Goal: Transaction & Acquisition: Purchase product/service

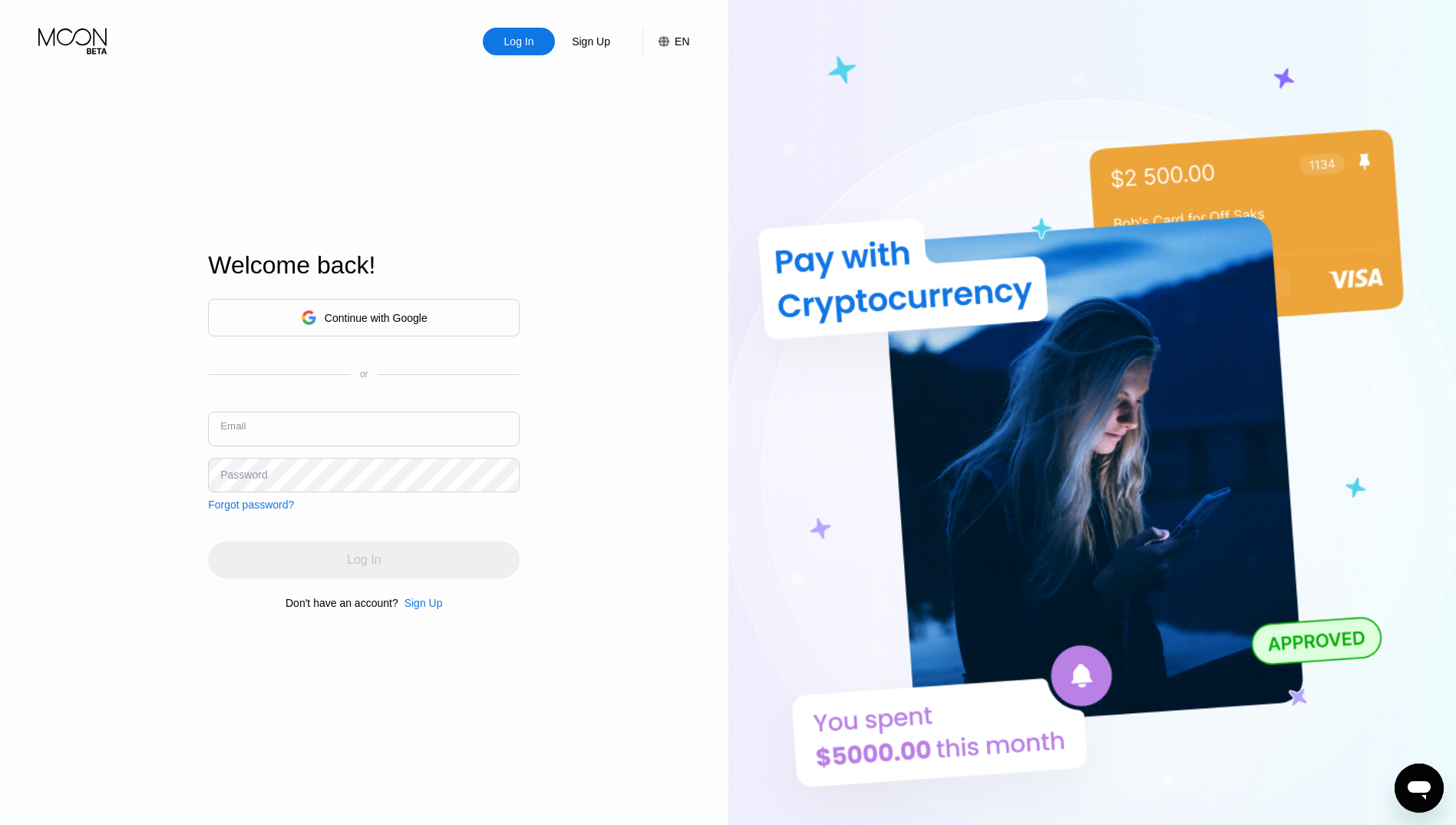
click at [328, 429] on input "text" at bounding box center [364, 428] width 312 height 35
type input "[EMAIL_ADDRESS][DOMAIN_NAME]"
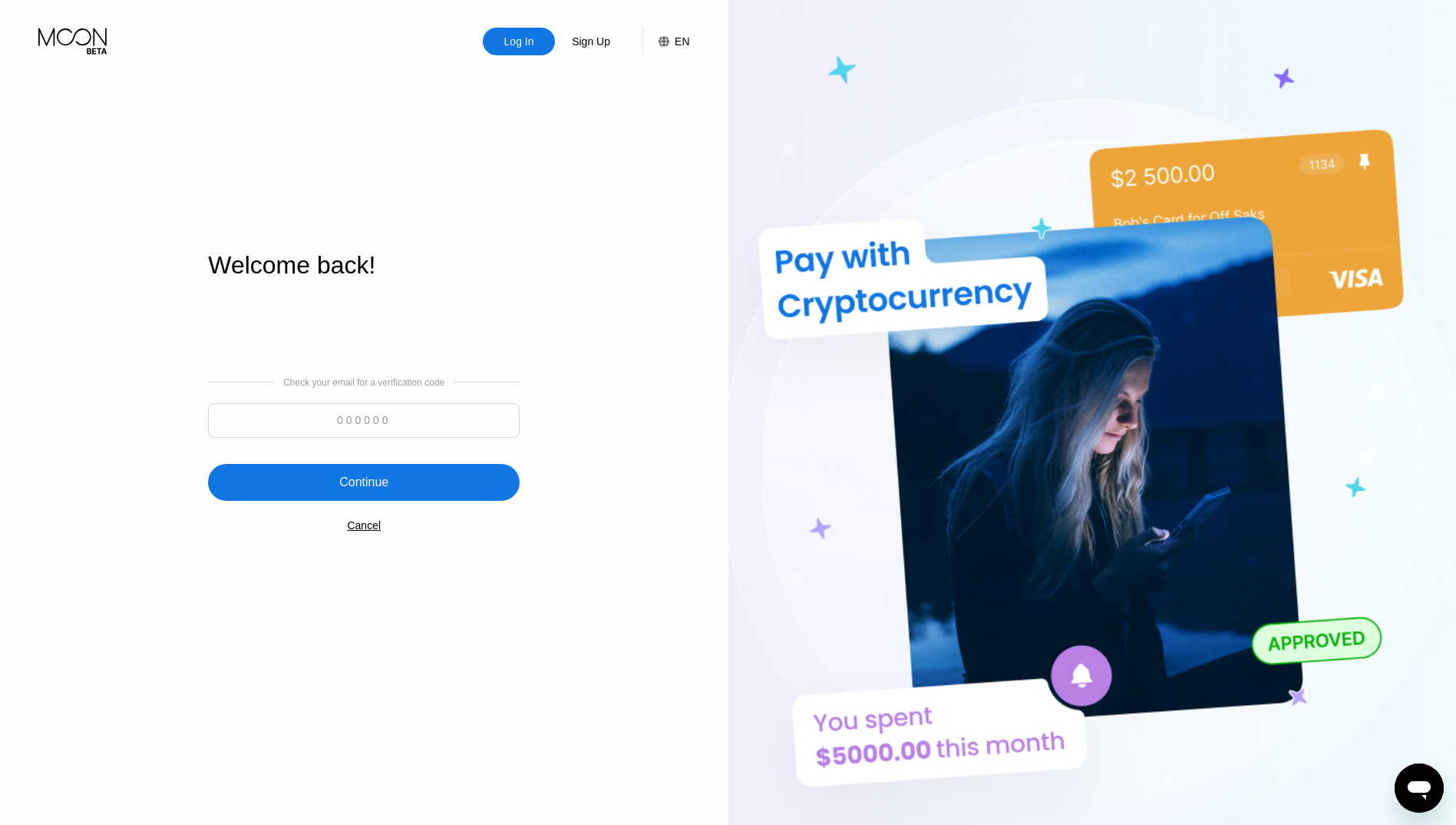
click at [275, 399] on div "Check your email for a verification code" at bounding box center [364, 411] width 312 height 68
click at [237, 408] on input at bounding box center [364, 421] width 312 height 35
type input "650312"
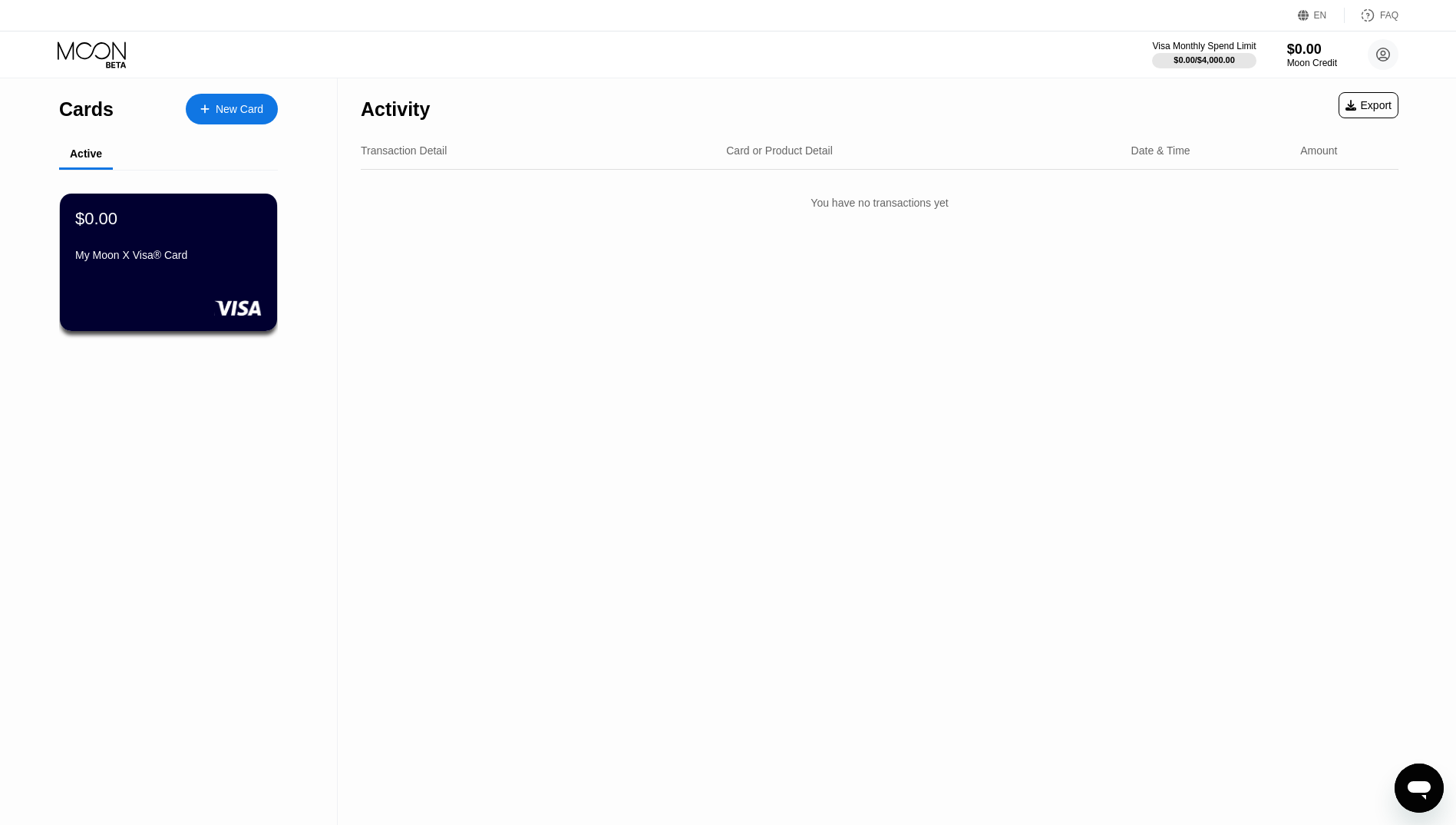
click at [236, 108] on div "New Card" at bounding box center [239, 109] width 47 height 13
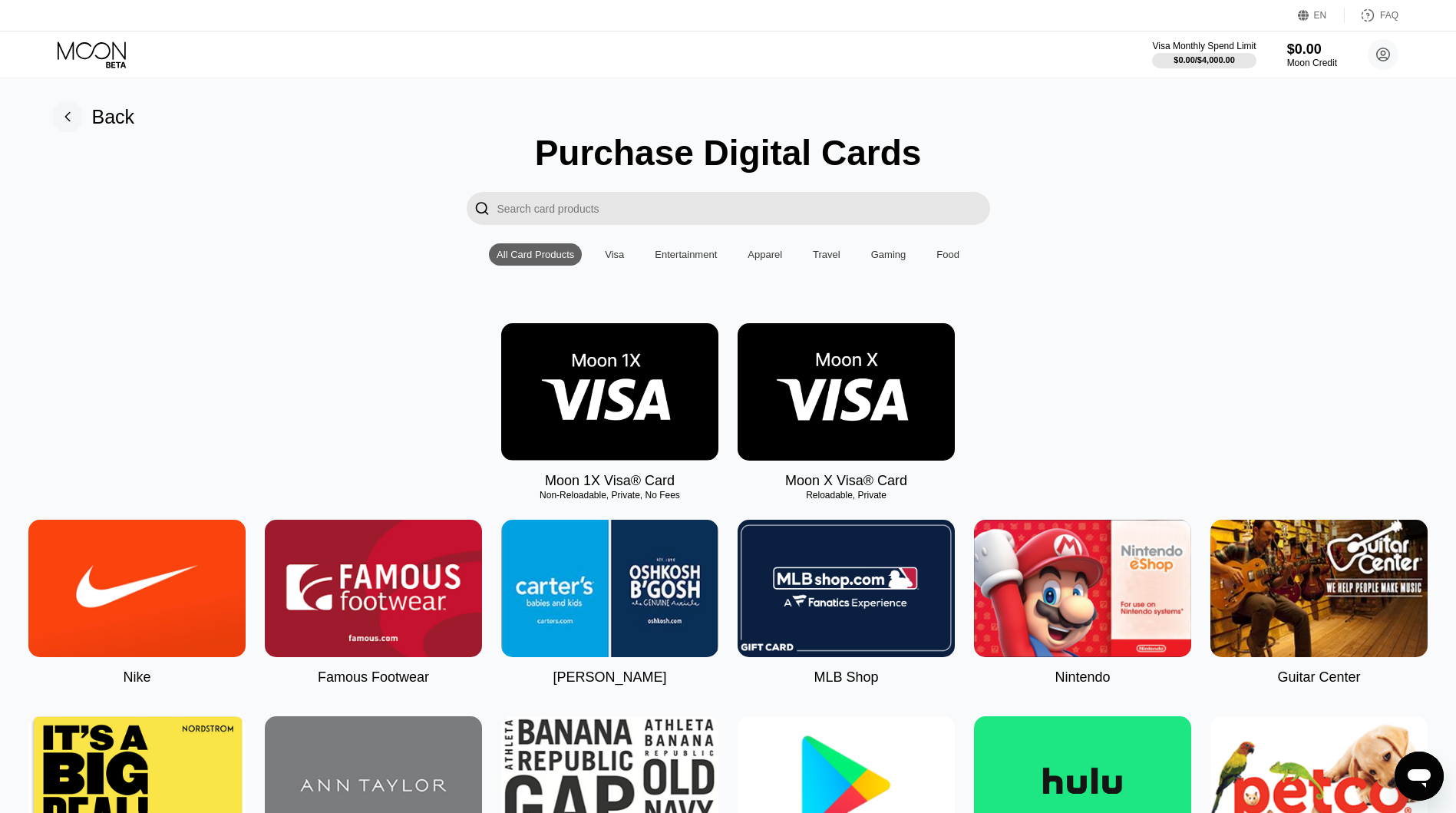
click at [600, 376] on img at bounding box center [610, 391] width 217 height 138
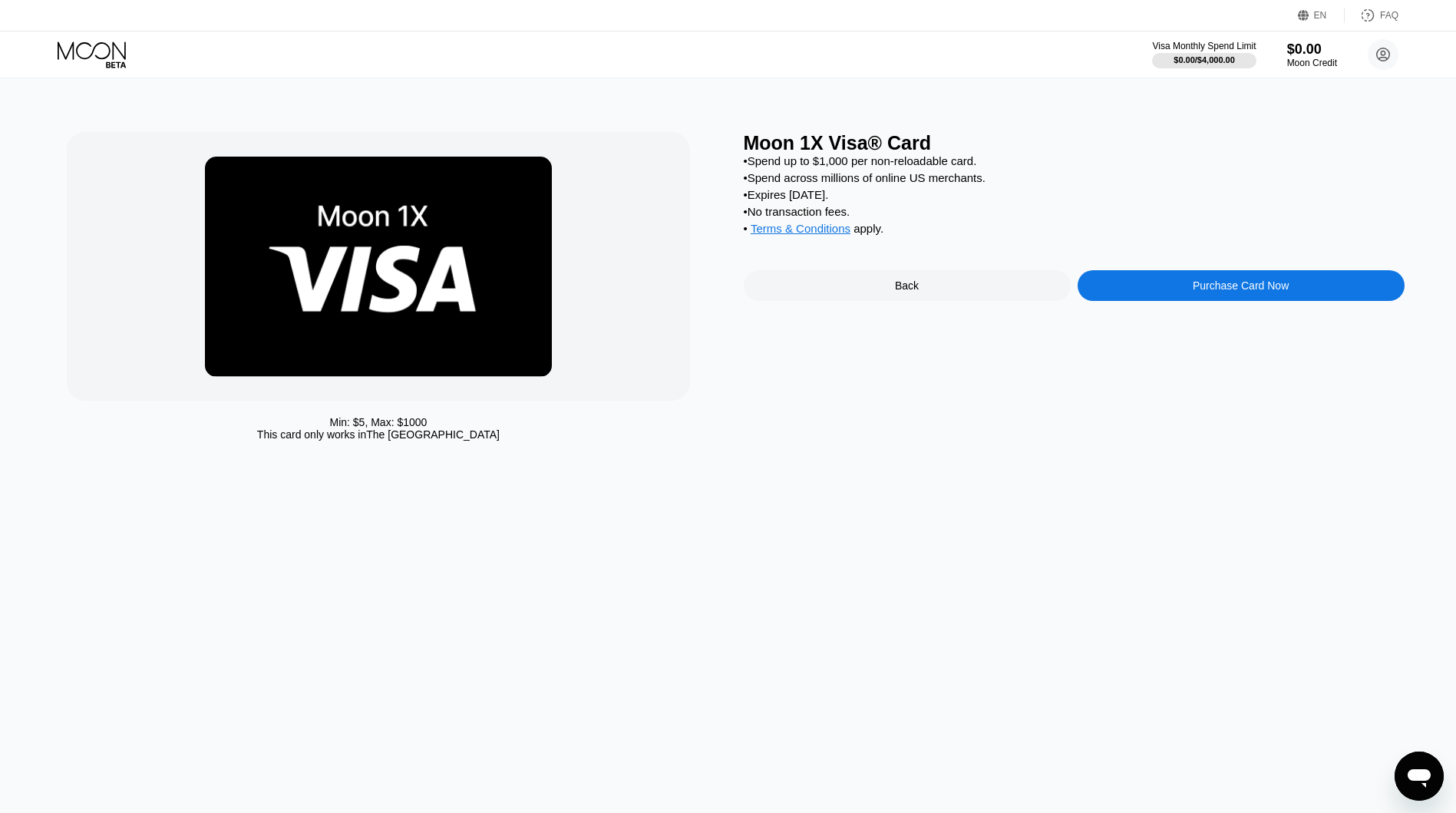
click at [1186, 296] on div "Purchase Card Now" at bounding box center [1241, 286] width 327 height 31
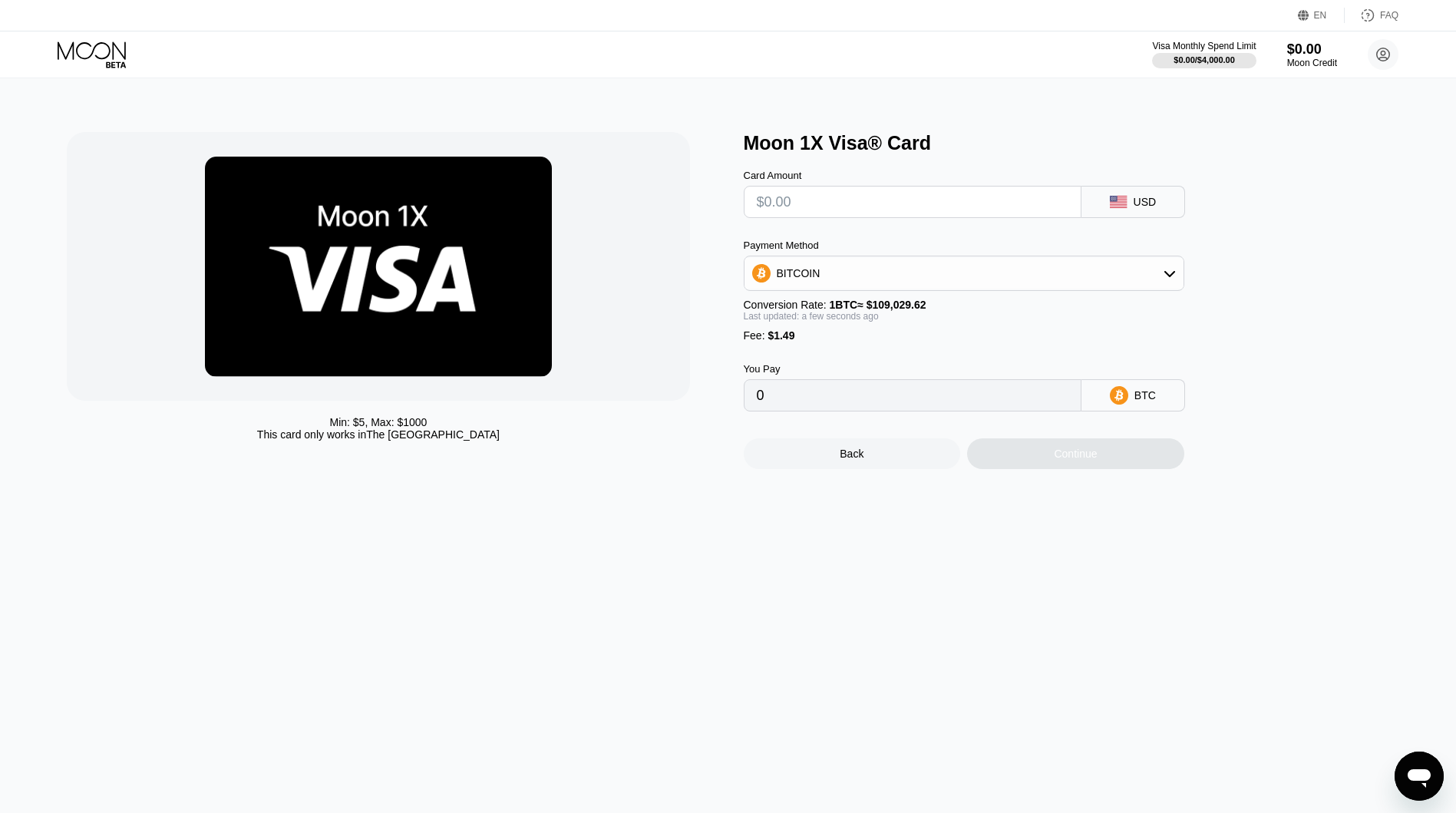
drag, startPoint x: 823, startPoint y: 203, endPoint x: 691, endPoint y: 250, distance: 140.1
click at [823, 203] on input "text" at bounding box center [913, 202] width 312 height 31
type input "$5"
type input "0.00005953"
type input "$5"
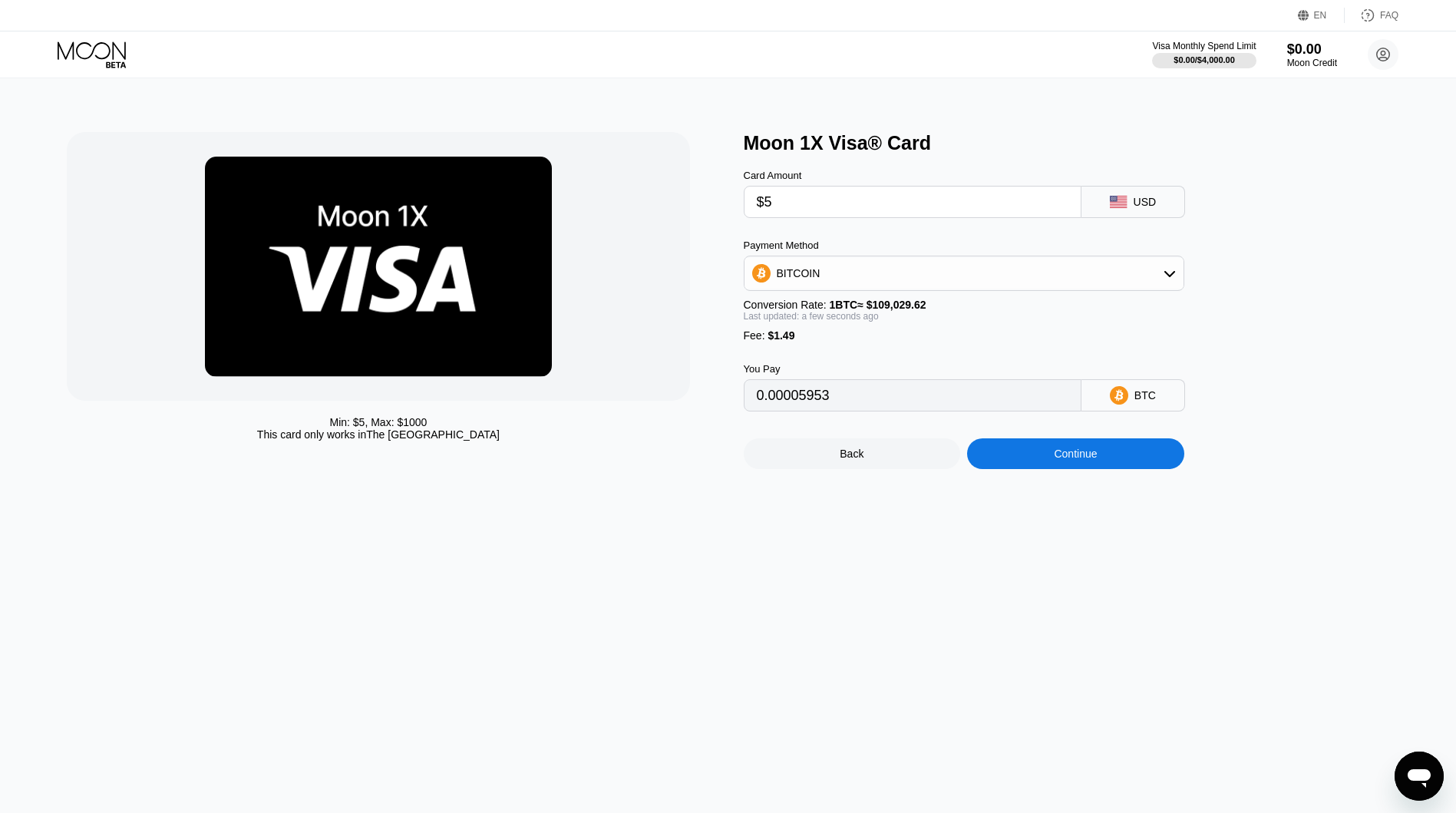
click at [691, 250] on div "Min: $ 5 , Max: $ 1000 This card only works in The United States" at bounding box center [397, 300] width 661 height 337
click at [797, 274] on div "BITCOIN" at bounding box center [798, 273] width 44 height 13
click at [805, 345] on div "USDT on TRON" at bounding box center [964, 349] width 431 height 31
type input "6.56"
click at [814, 411] on input "6.56" at bounding box center [913, 395] width 312 height 31
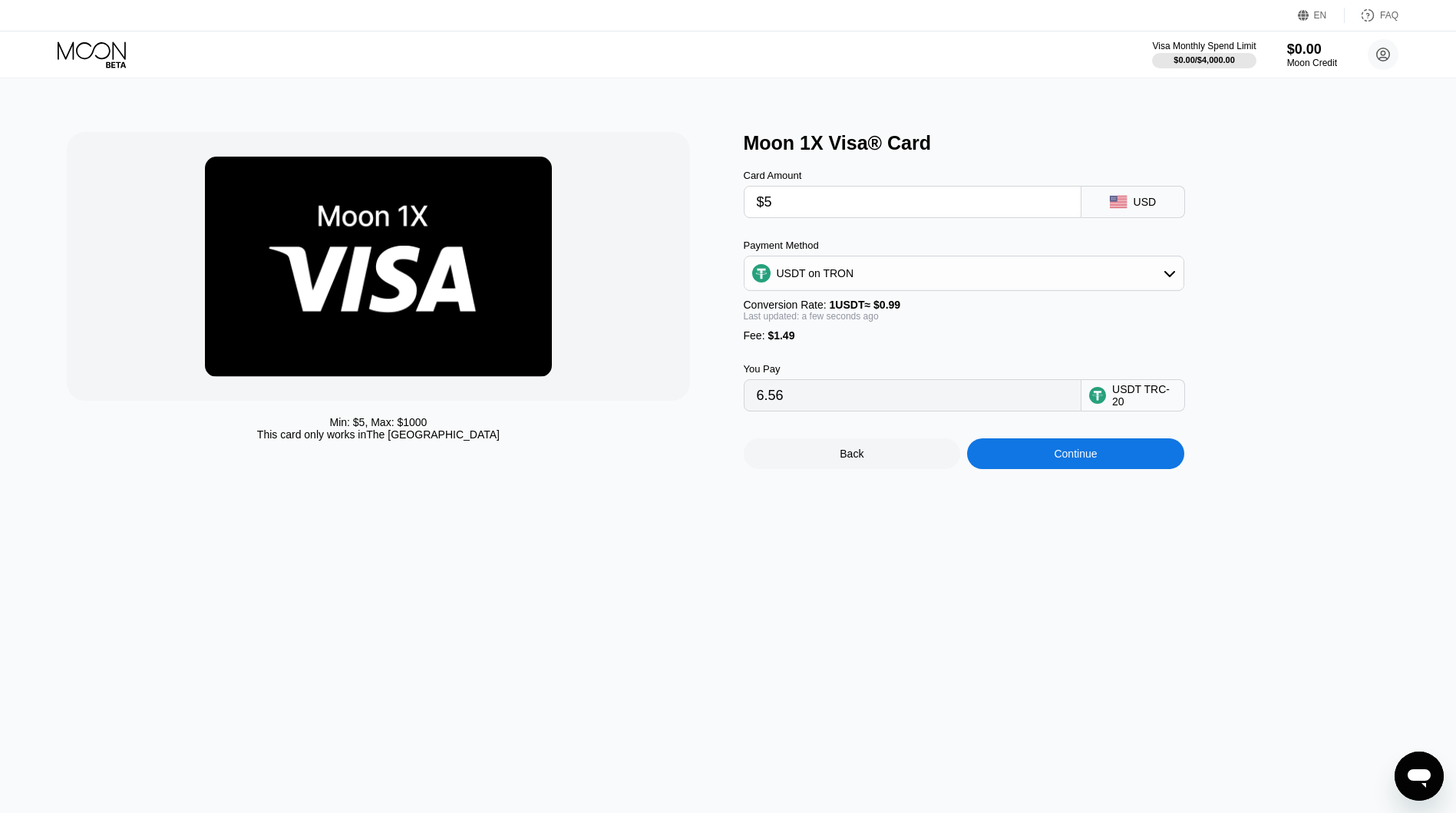
click at [698, 469] on div "Min: $ 5 , Max: $ 1000 This card only works in The United States" at bounding box center [397, 300] width 661 height 337
click at [1037, 469] on div "Continue" at bounding box center [1076, 453] width 217 height 31
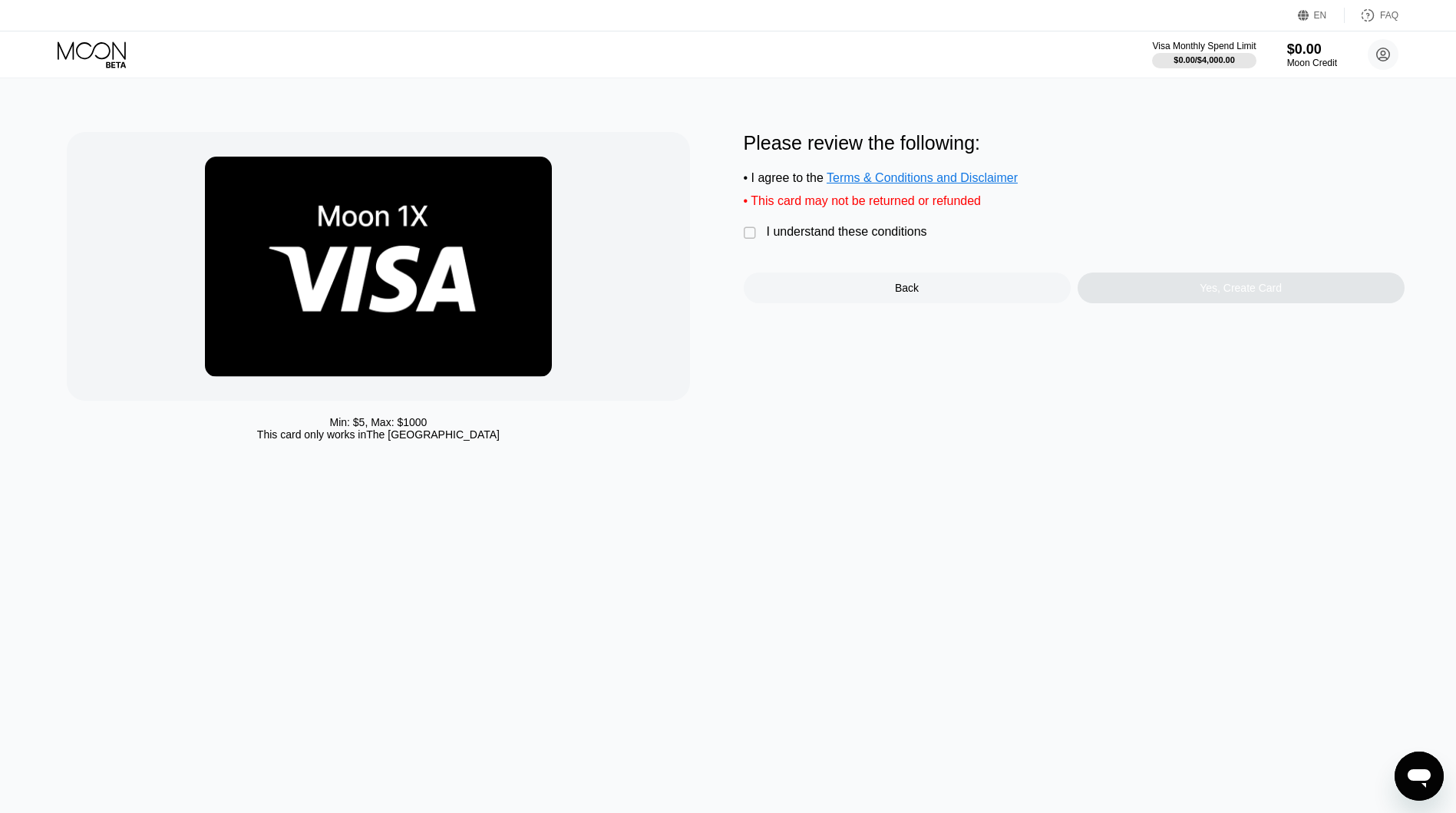
drag, startPoint x: 883, startPoint y: 241, endPoint x: 857, endPoint y: 232, distance: 27.5
click at [857, 232] on div "Please review the following: • I agree to the Terms & Conditions and Disclaimer…" at bounding box center [1074, 217] width 661 height 172
click at [848, 238] on div "I understand these conditions" at bounding box center [847, 232] width 161 height 14
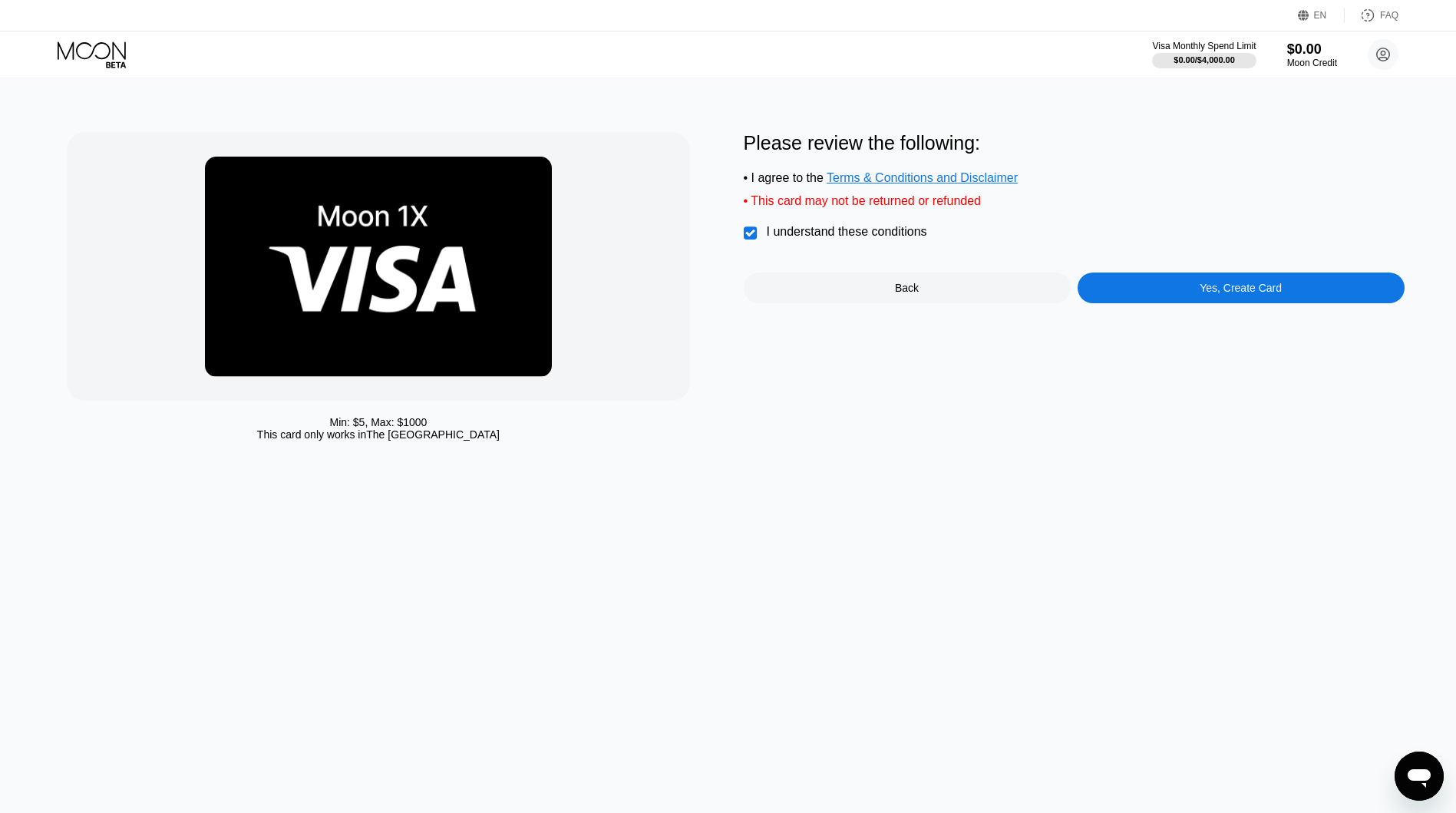
click at [1172, 291] on div "Yes, Create Card" at bounding box center [1241, 288] width 327 height 31
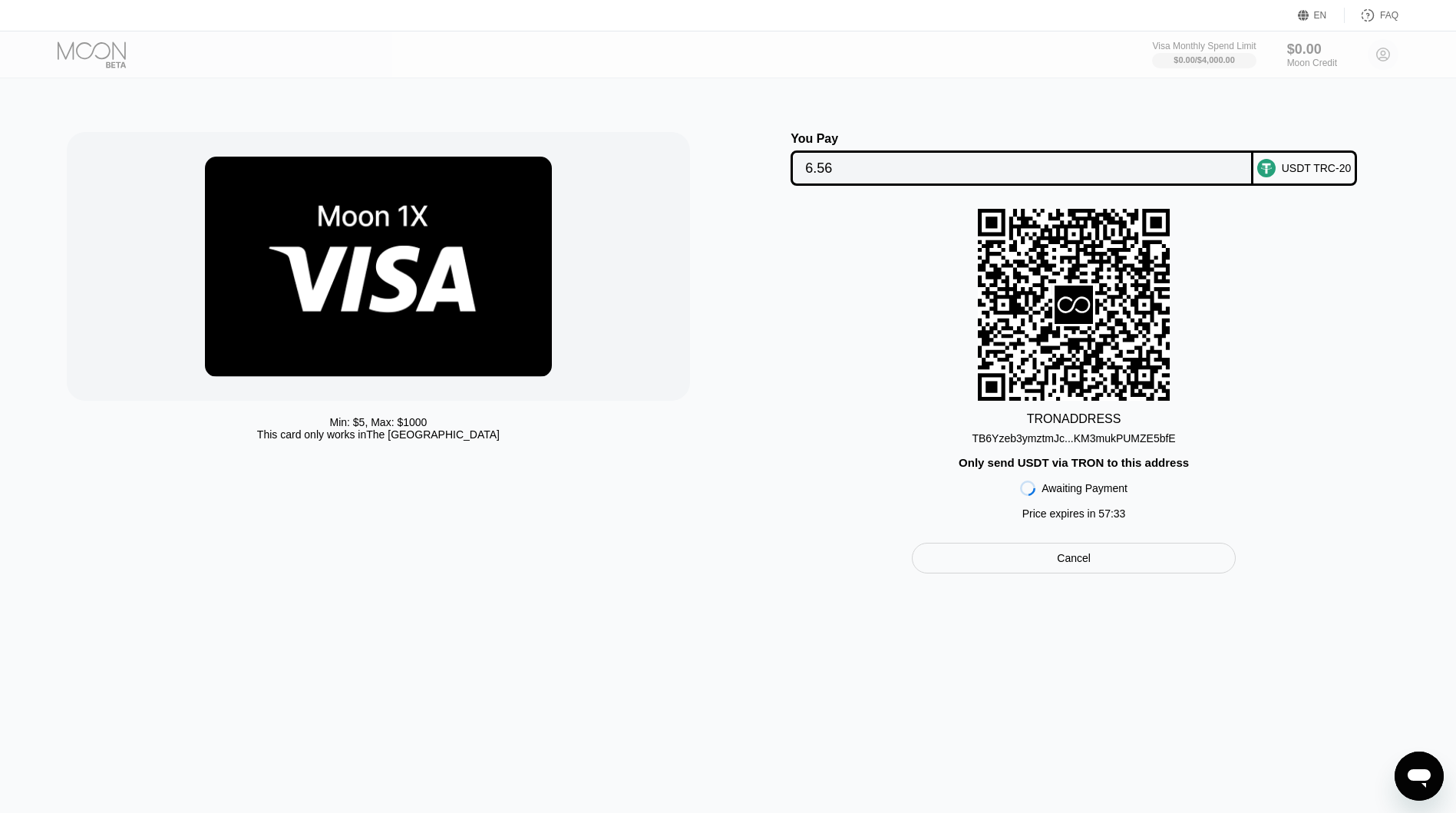
click at [714, 201] on div "Min: $ 5 , Max: $ 1000 This card only works in The United States" at bounding box center [397, 352] width 661 height 441
click at [1004, 445] on div "TB6Yzeb3ymztmJc...KM3mukPUMZE5bfE" at bounding box center [1074, 438] width 204 height 13
click at [812, 377] on div "TRON ADDRESS TB6Yzeb3ymztmJc...KM3mukPUMZE5bfE Only send USDT via TRON to this …" at bounding box center [1074, 367] width 661 height 319
click at [771, 356] on div "TRON ADDRESS TB6Yzeb3ymztmJc...KM3mukPUMZE5bfE Only send USDT via TRON to this …" at bounding box center [1074, 367] width 661 height 319
click at [821, 320] on div "TRON ADDRESS TB6Yzeb3ymztmJc...KM3mukPUMZE5bfE Only send USDT via TRON to this …" at bounding box center [1074, 367] width 661 height 319
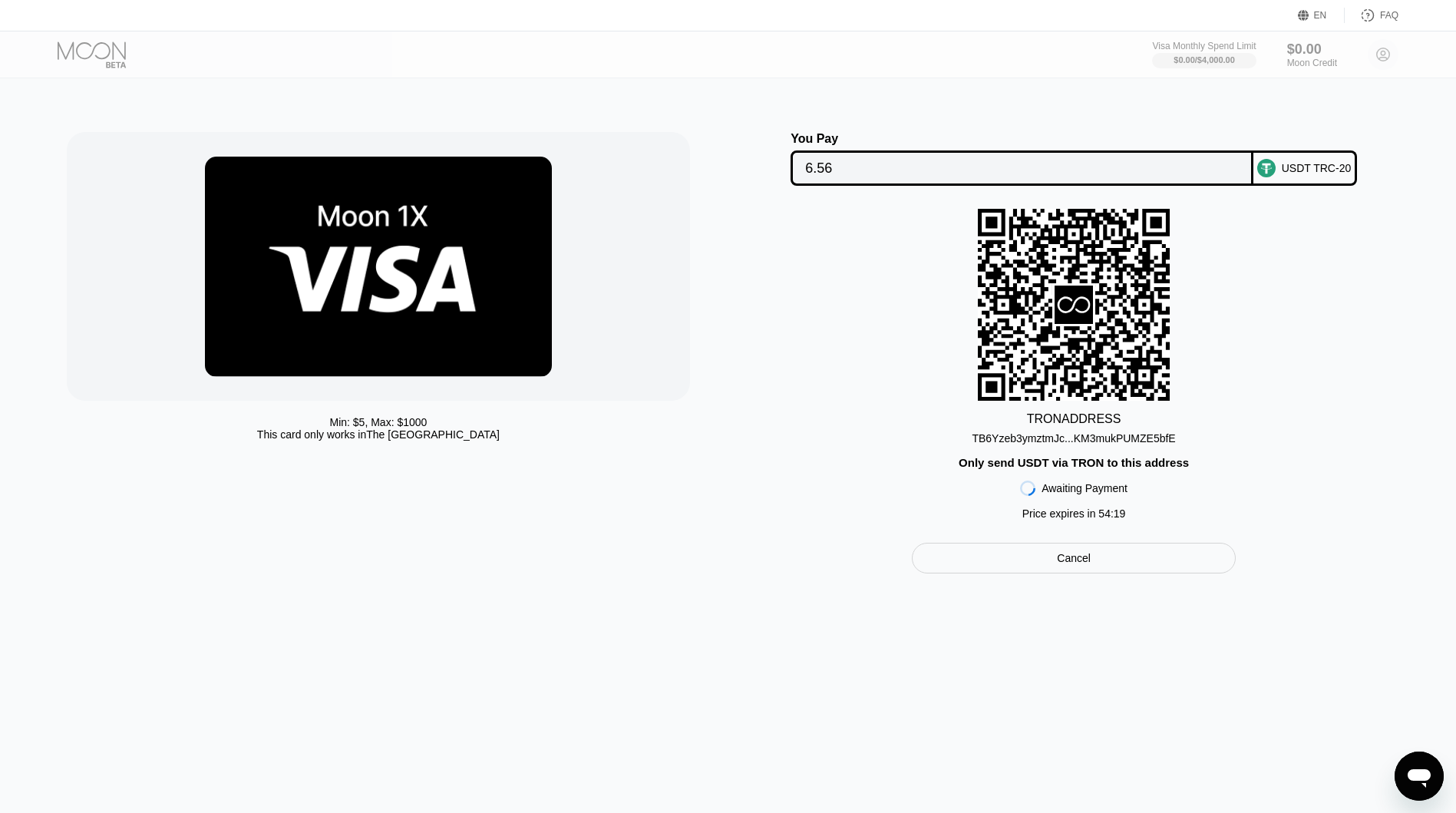
drag, startPoint x: 821, startPoint y: 320, endPoint x: 788, endPoint y: 324, distance: 33.2
drag, startPoint x: 788, startPoint y: 324, endPoint x: 777, endPoint y: 324, distance: 11.0
click at [777, 324] on div "TRON ADDRESS TB6Yzeb3ymztmJc...KM3mukPUMZE5bfE Only send USDT via TRON to this …" at bounding box center [1074, 367] width 661 height 319
drag, startPoint x: 0, startPoint y: 0, endPoint x: 489, endPoint y: 144, distance: 509.8
click at [766, 335] on div "TRON ADDRESS TB6Yzeb3ymztmJc...KM3mukPUMZE5bfE Only send USDT via TRON to this …" at bounding box center [1074, 367] width 661 height 319
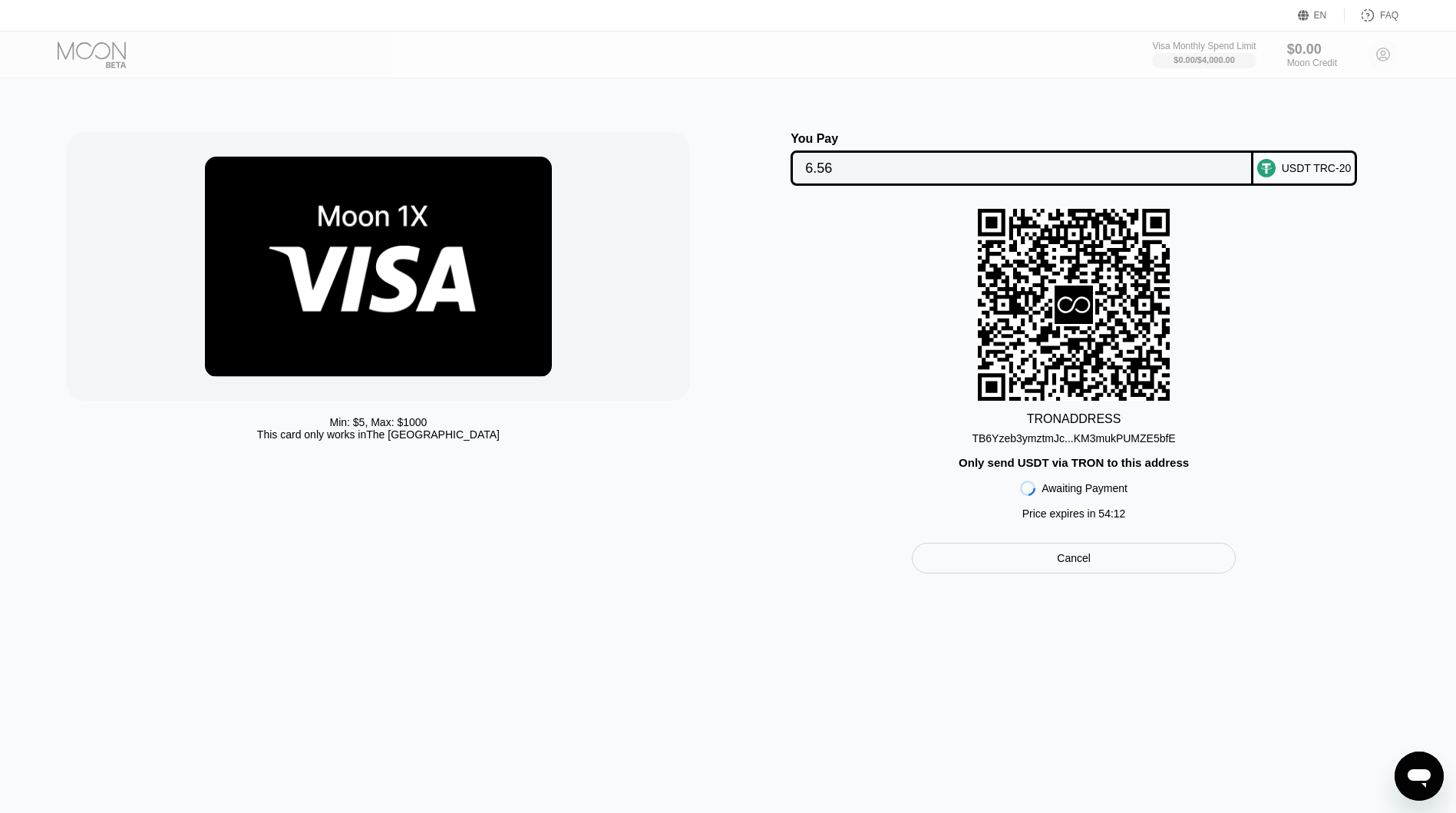
click at [1116, 569] on div "Cancel" at bounding box center [1074, 558] width 324 height 31
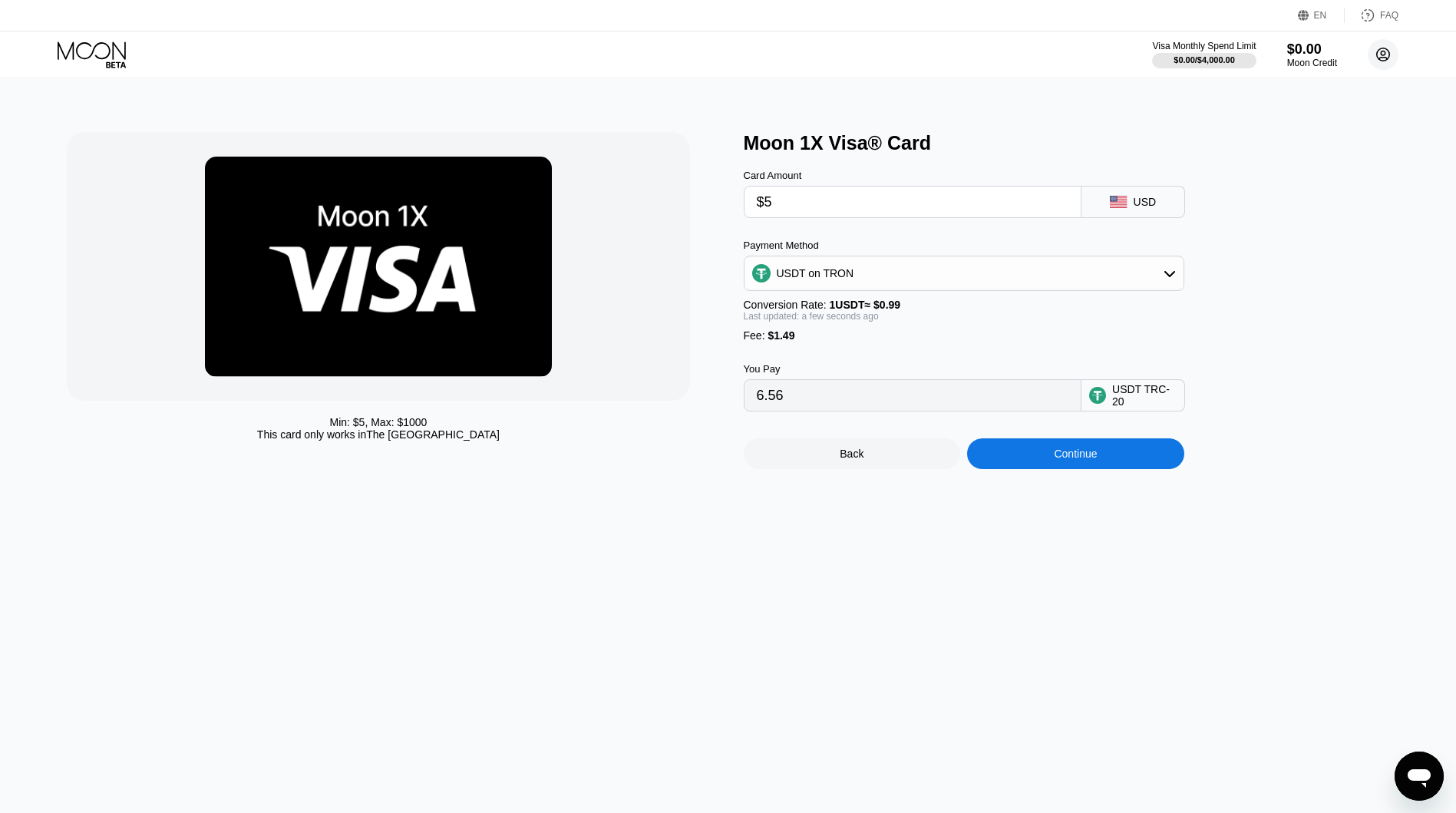
click at [1378, 57] on circle at bounding box center [1383, 54] width 31 height 31
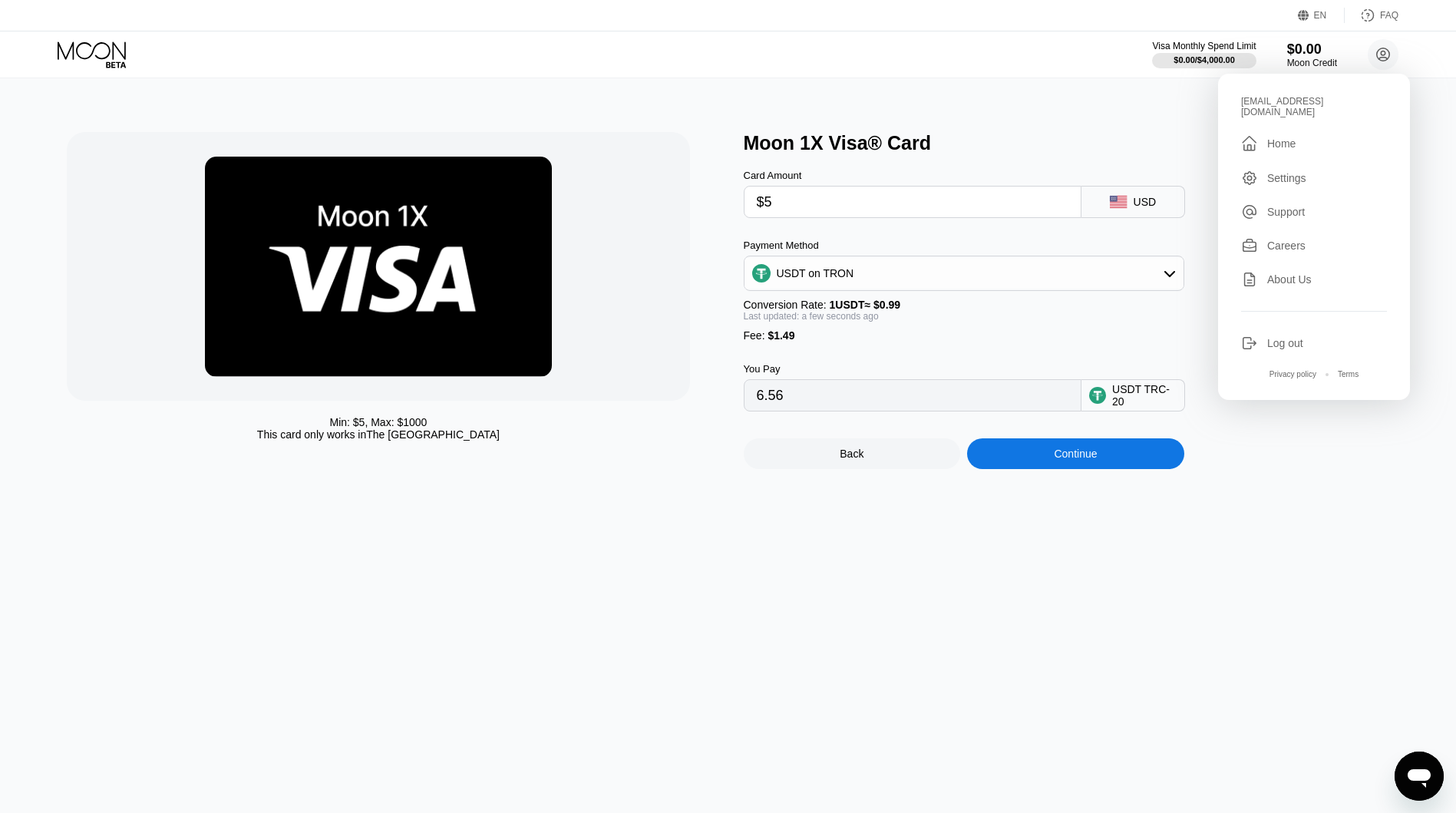
click at [1297, 337] on div "Log out" at bounding box center [1284, 343] width 36 height 13
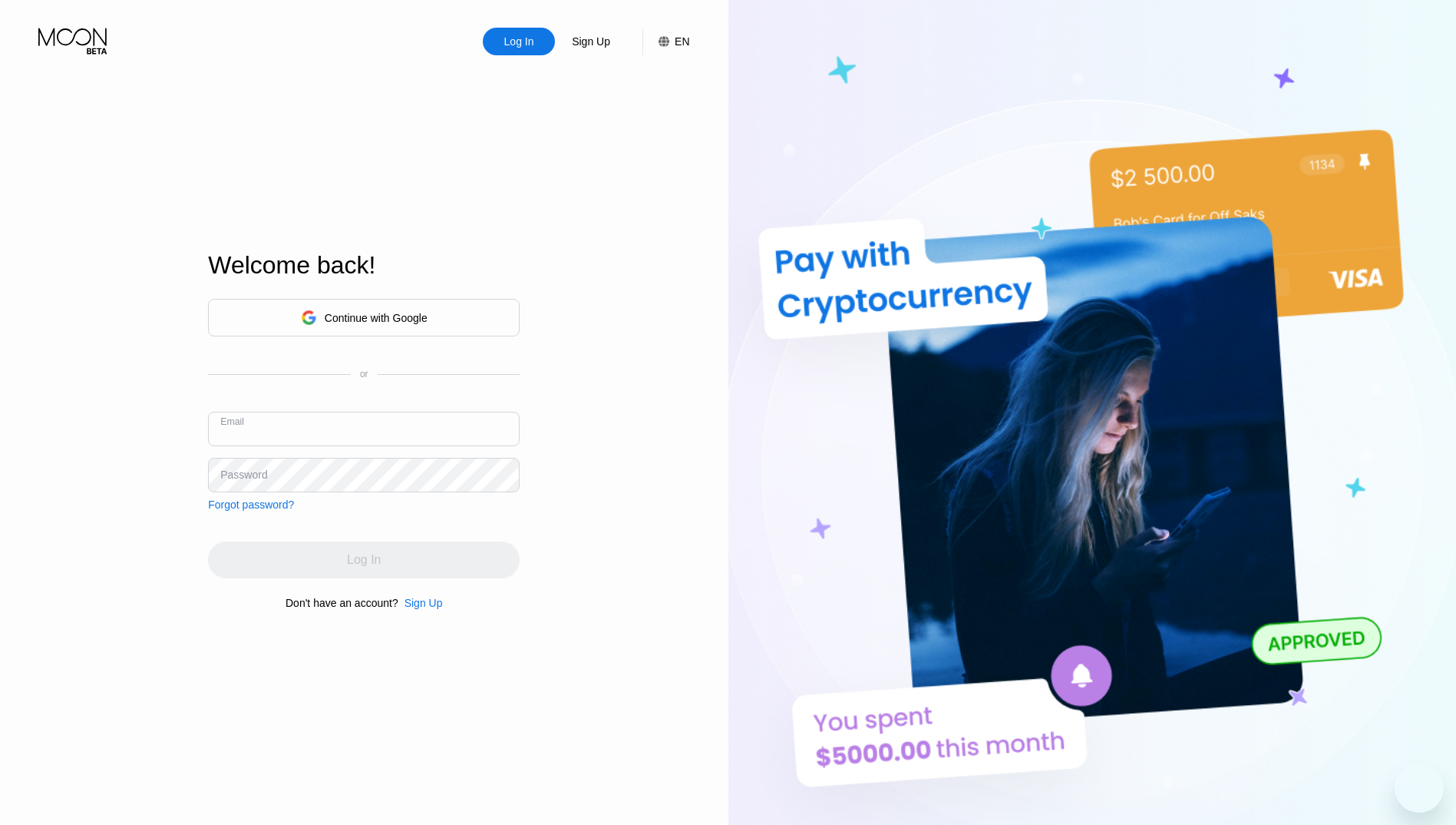
click at [324, 423] on input "text" at bounding box center [364, 428] width 312 height 35
type input "[EMAIL_ADDRESS][DOMAIN_NAME]"
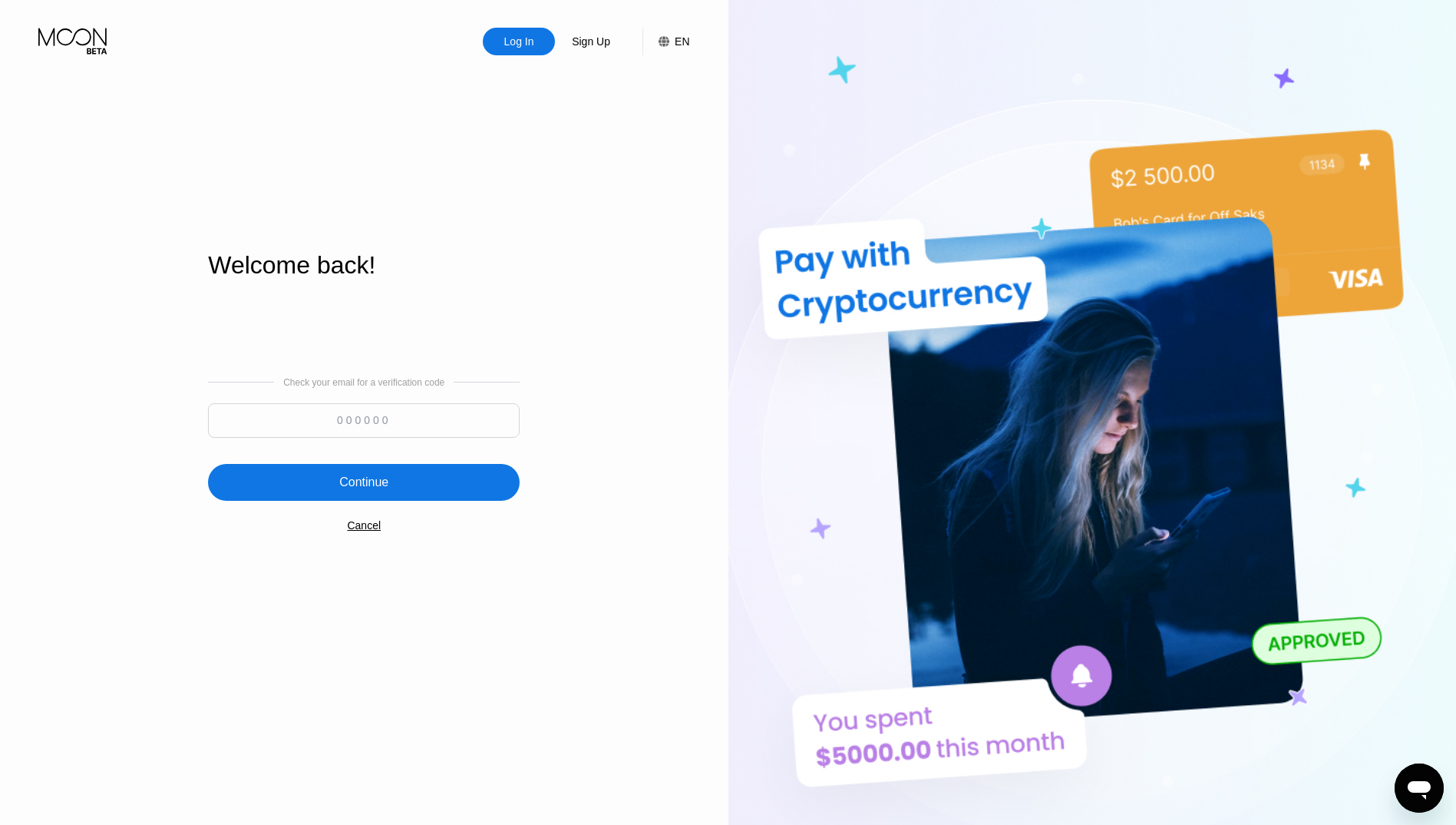
click at [310, 402] on div "Check your email for a verification code" at bounding box center [364, 411] width 312 height 68
drag, startPoint x: 308, startPoint y: 402, endPoint x: 301, endPoint y: 406, distance: 8.1
click at [301, 406] on input at bounding box center [364, 421] width 312 height 35
drag, startPoint x: 301, startPoint y: 406, endPoint x: 265, endPoint y: 430, distance: 43.3
click at [265, 430] on input at bounding box center [364, 421] width 312 height 35
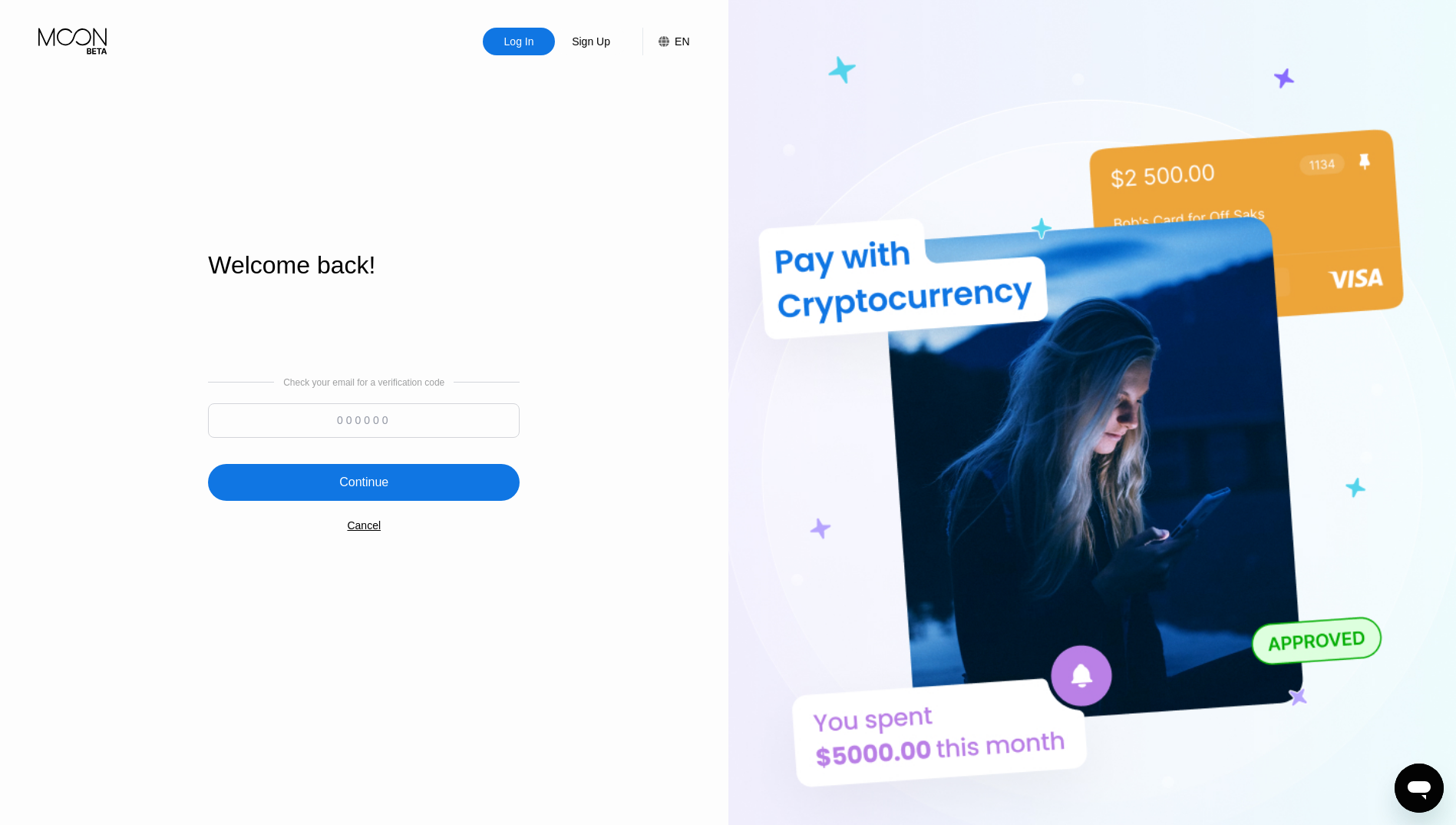
click at [12, 408] on div "Log In Sign Up EN Language Select an item Save Welcome back! Check your email f…" at bounding box center [364, 453] width 729 height 906
drag, startPoint x: 306, startPoint y: 438, endPoint x: 268, endPoint y: 418, distance: 42.9
click at [291, 418] on input at bounding box center [364, 421] width 312 height 35
type input "333427"
click at [311, 481] on div "Continue" at bounding box center [364, 482] width 312 height 37
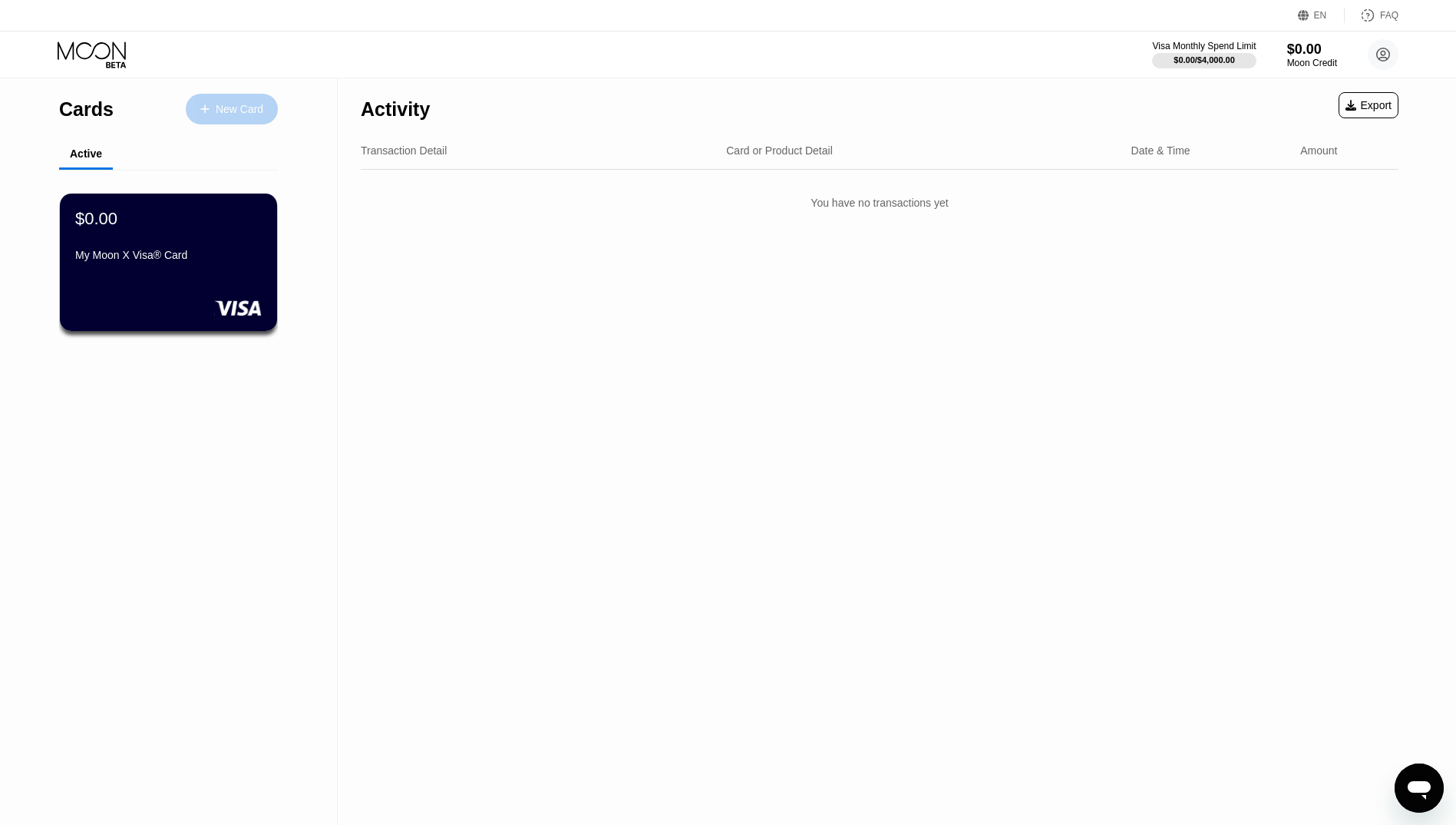
click at [228, 117] on div "New Card" at bounding box center [232, 110] width 92 height 31
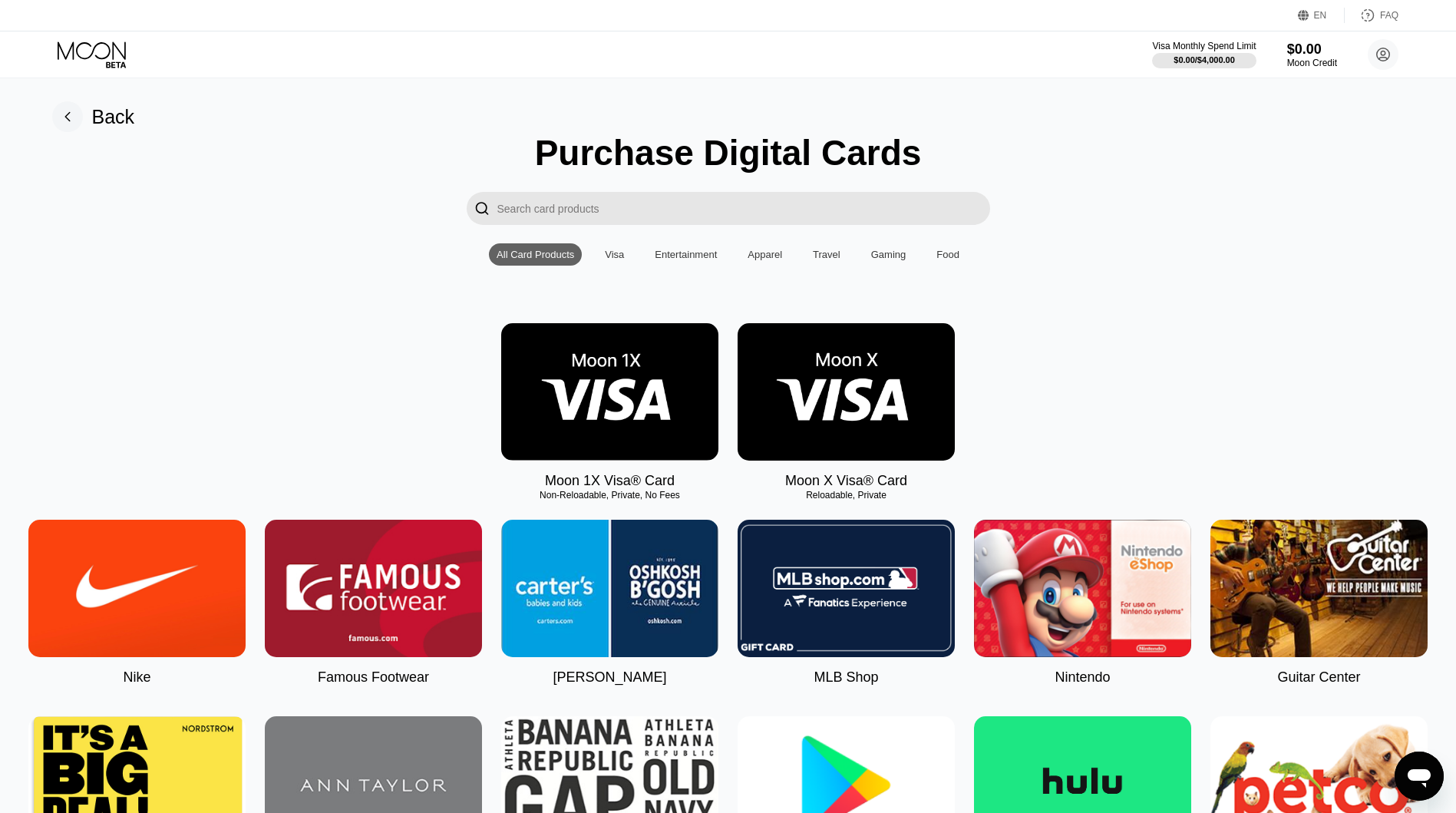
click at [648, 390] on img at bounding box center [610, 391] width 217 height 138
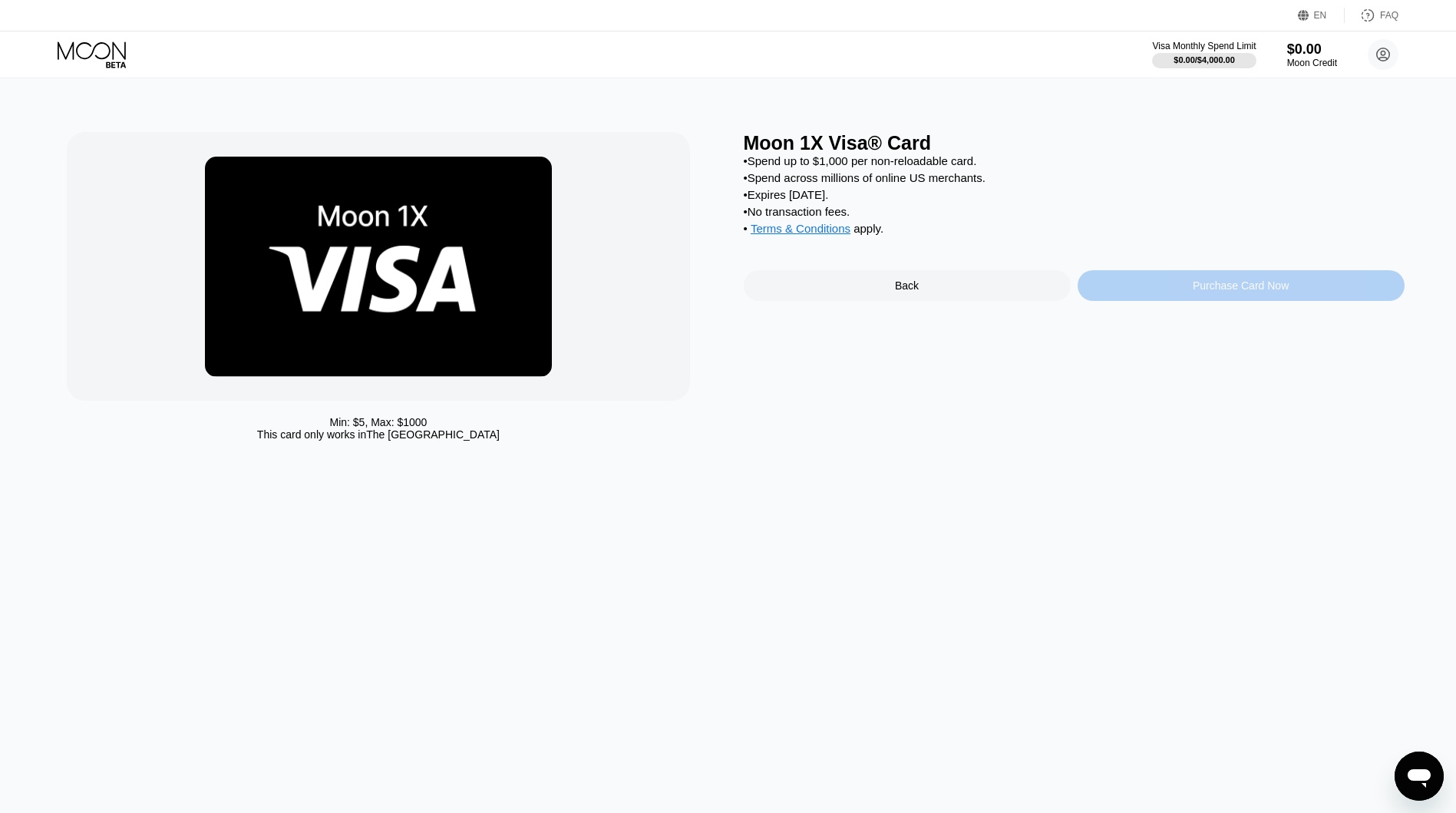
click at [1187, 300] on div "Purchase Card Now" at bounding box center [1241, 286] width 327 height 31
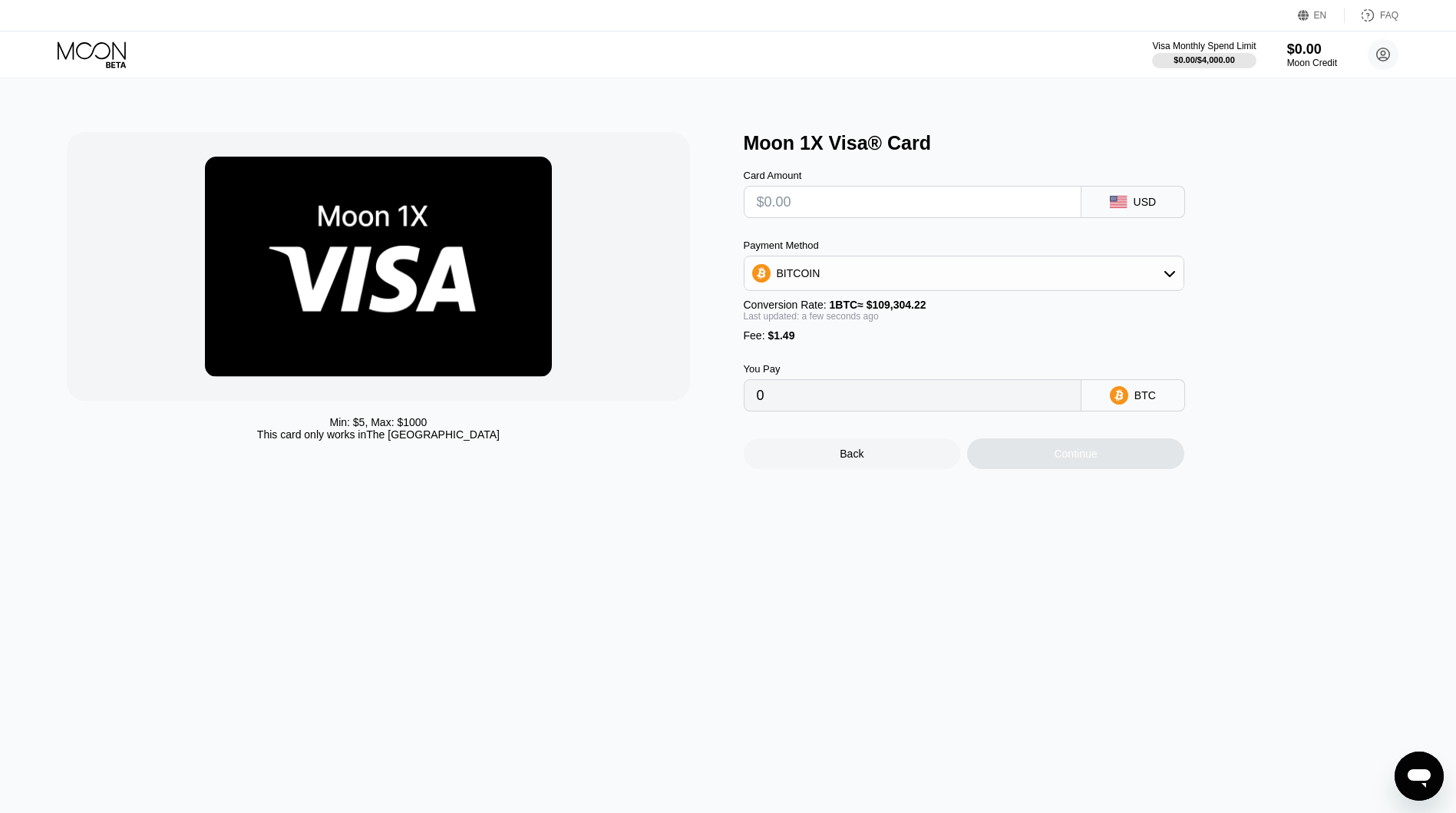
click at [807, 207] on input "text" at bounding box center [913, 202] width 312 height 31
type input "$5"
type input "0.00005938"
drag, startPoint x: 720, startPoint y: 238, endPoint x: 695, endPoint y: 242, distance: 25.3
click at [695, 242] on div "Min: $ 5 , Max: $ 1000 This card only works in The United States" at bounding box center [397, 300] width 661 height 337
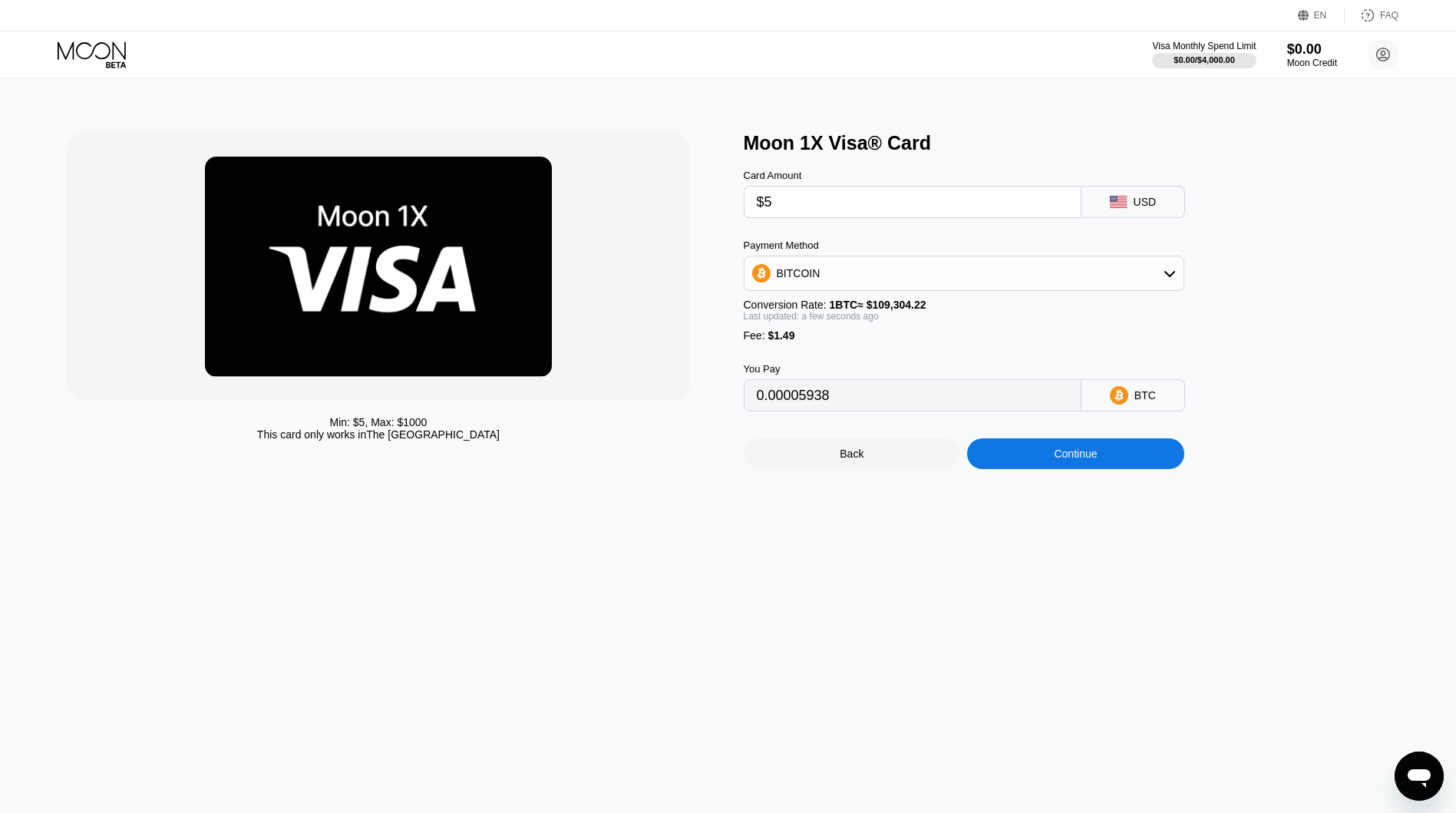
drag, startPoint x: 783, startPoint y: 208, endPoint x: 688, endPoint y: 203, distance: 95.1
click at [688, 203] on div "Min: $ 5 , Max: $ 1000 This card only works in The United States Moon 1X Visa® …" at bounding box center [728, 300] width 1322 height 337
type input "$7"
type input "0.00007768"
type input "$78"
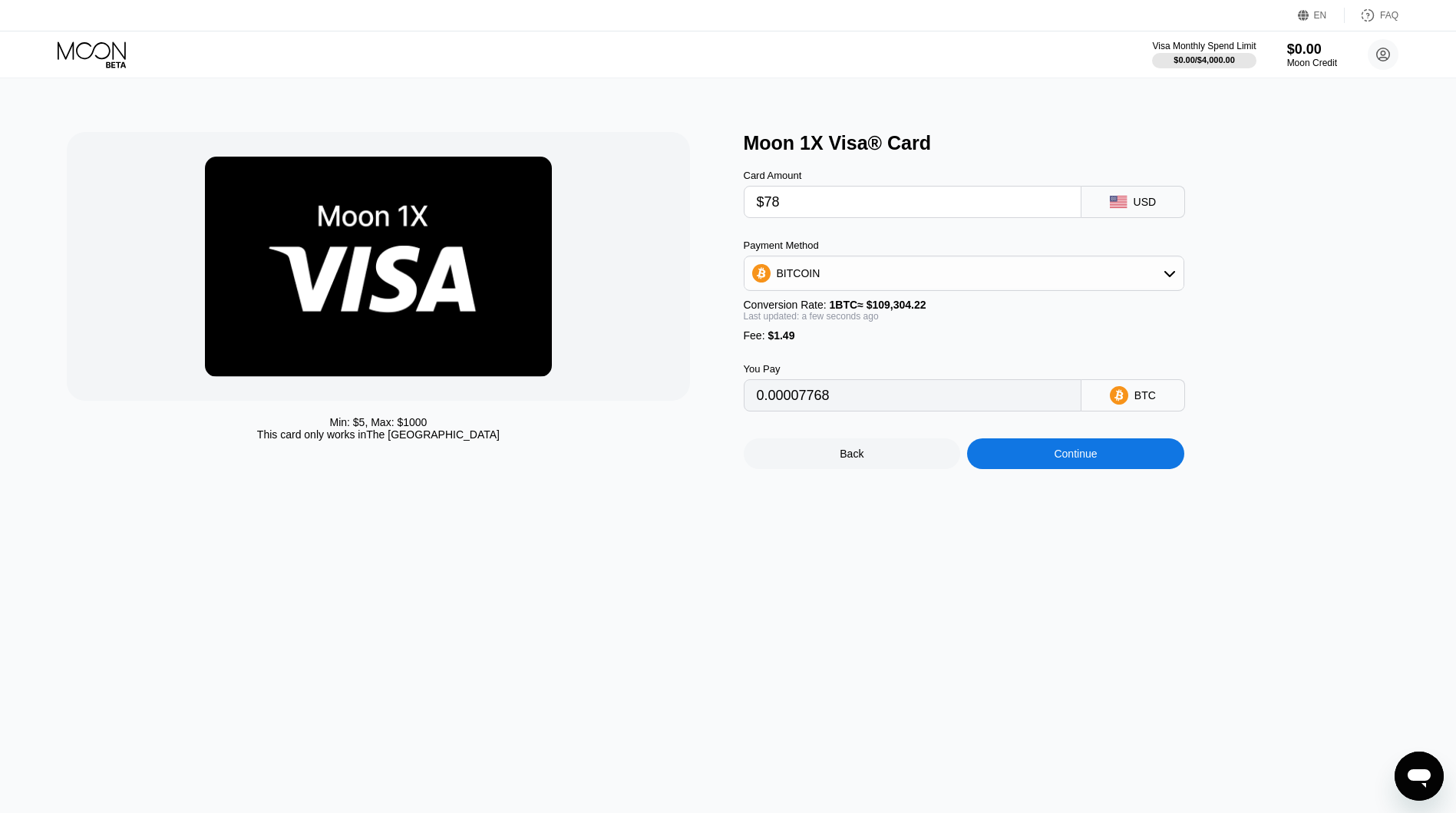
type input "0.00072724"
type input "$78"
click at [777, 271] on div "BITCOIN" at bounding box center [798, 273] width 44 height 13
click at [797, 352] on span "USDT on TRON" at bounding box center [819, 349] width 78 height 13
type input "80.29"
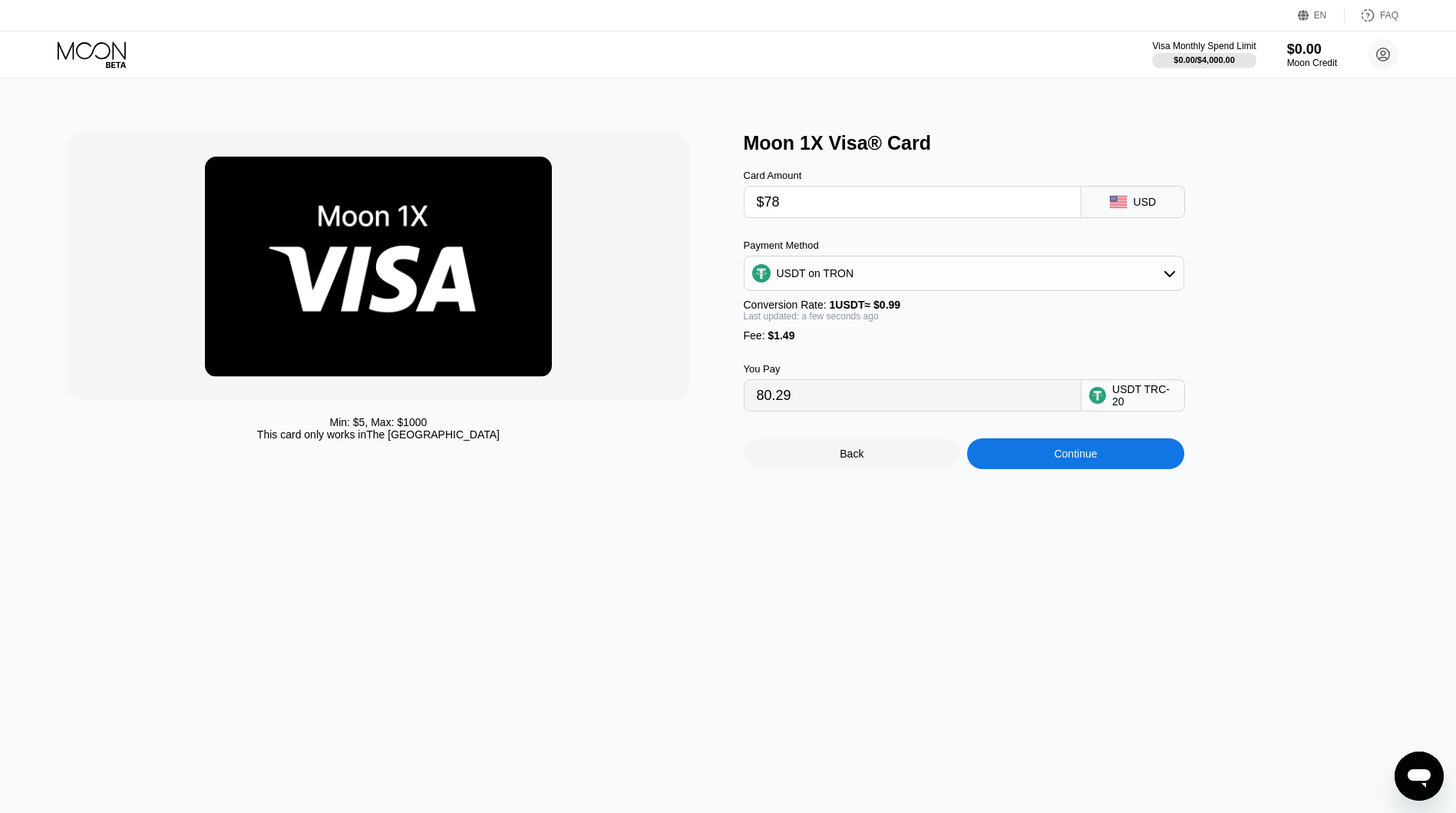
drag, startPoint x: 701, startPoint y: 294, endPoint x: 688, endPoint y: 291, distance: 13.3
click at [688, 291] on div at bounding box center [378, 266] width 622 height 268
click at [714, 285] on div "Min: $ 5 , Max: $ 1000 This card only works in The United States" at bounding box center [397, 300] width 661 height 337
click at [712, 285] on div "Min: $ 5 , Max: $ 1000 This card only works in The United States" at bounding box center [397, 300] width 661 height 337
drag, startPoint x: 800, startPoint y: 198, endPoint x: 745, endPoint y: 198, distance: 55.0
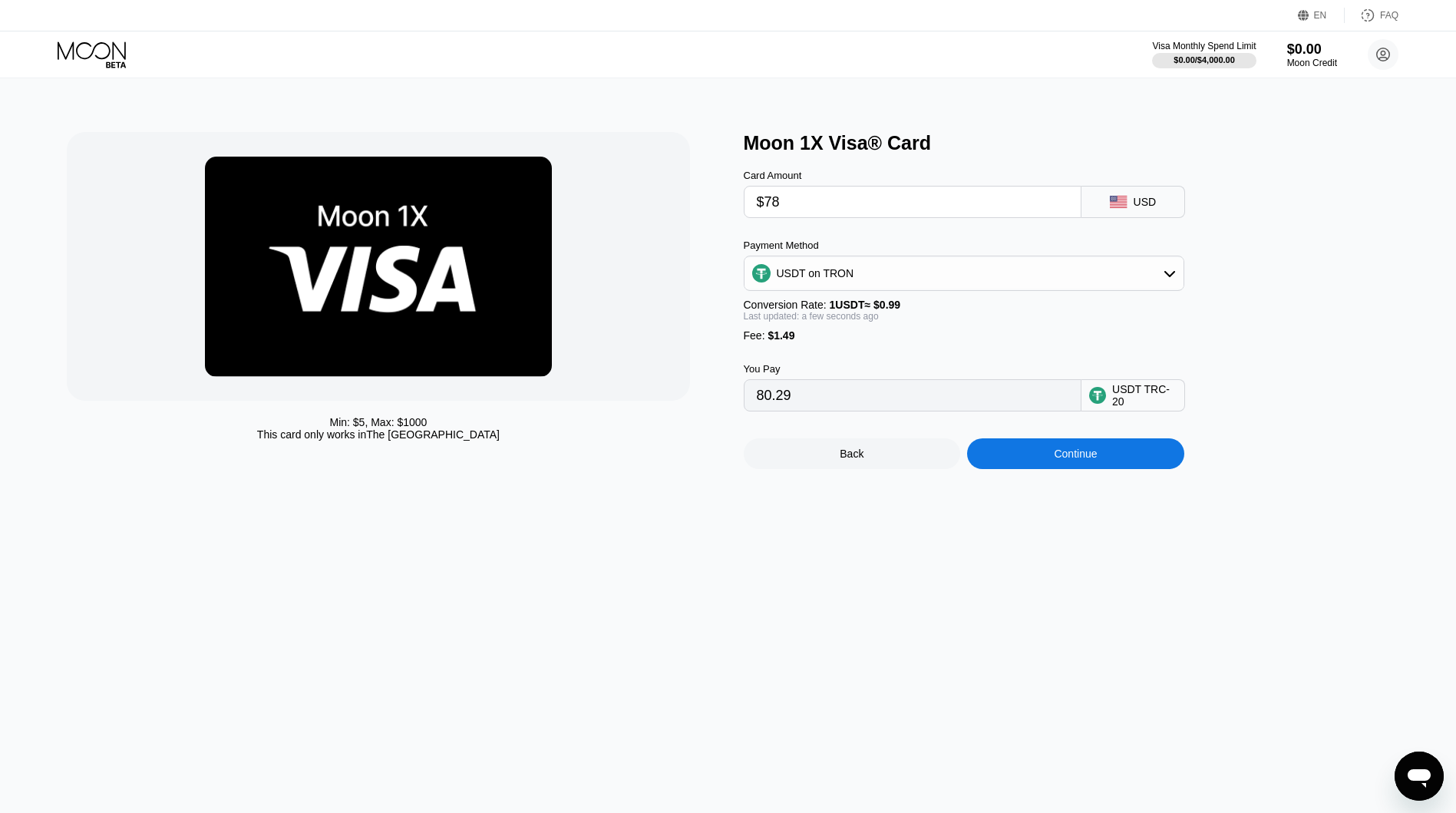
click at [745, 198] on div "$78" at bounding box center [912, 202] width 337 height 32
type input "$1"
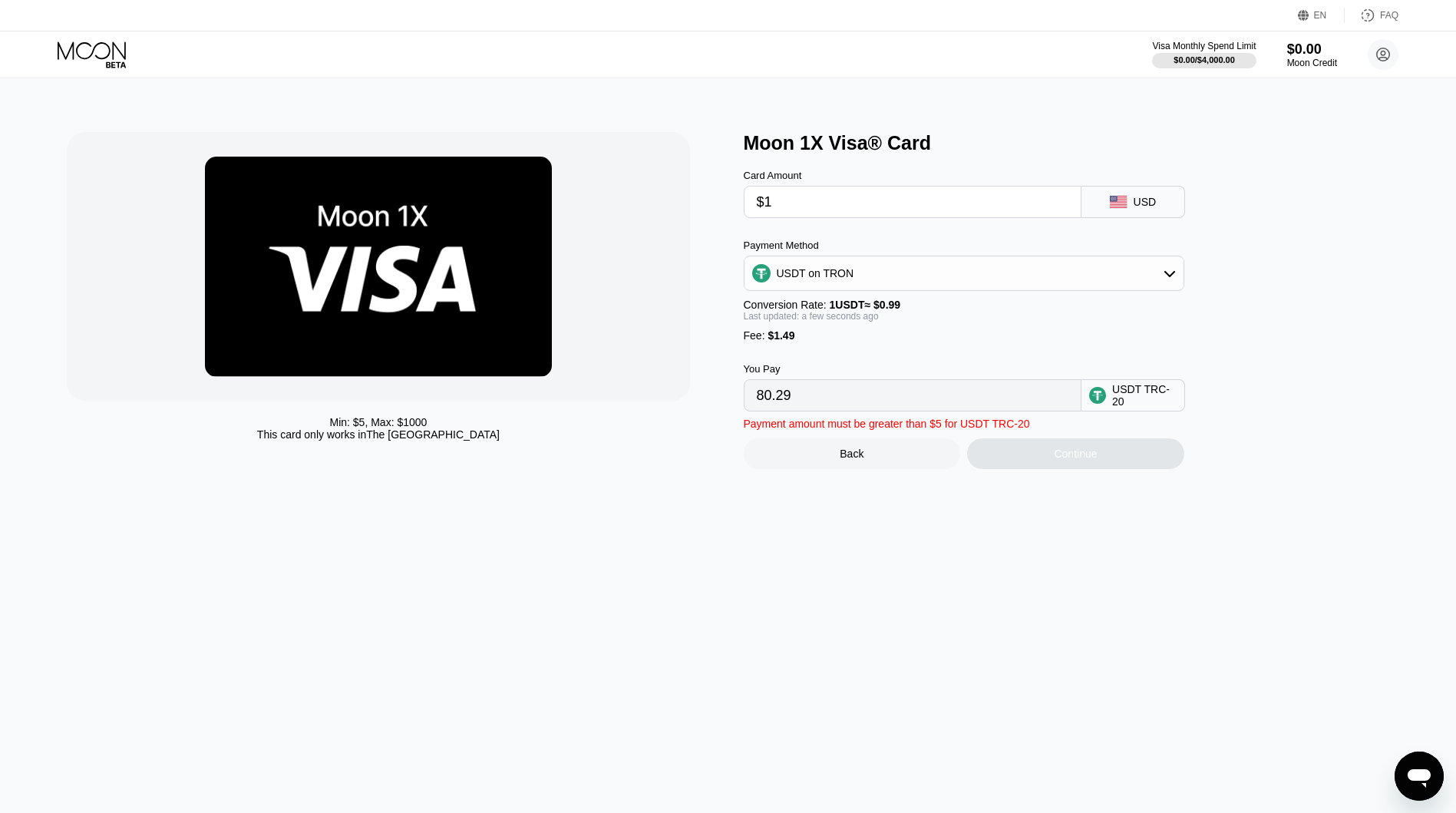
type input "2.52"
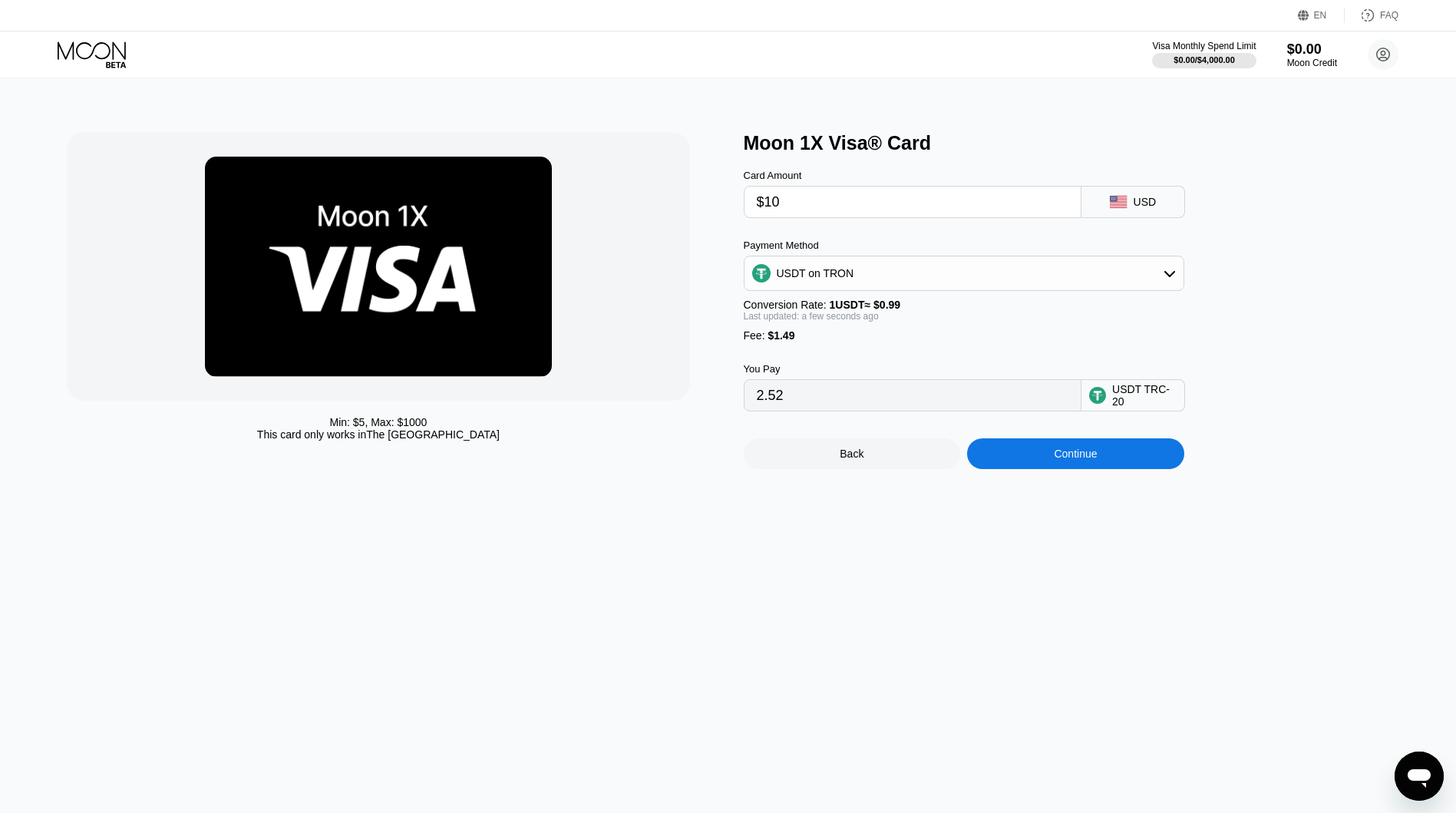
type input "$100"
type input "102.52"
type input "$10"
type input "11.61"
type input "$1"
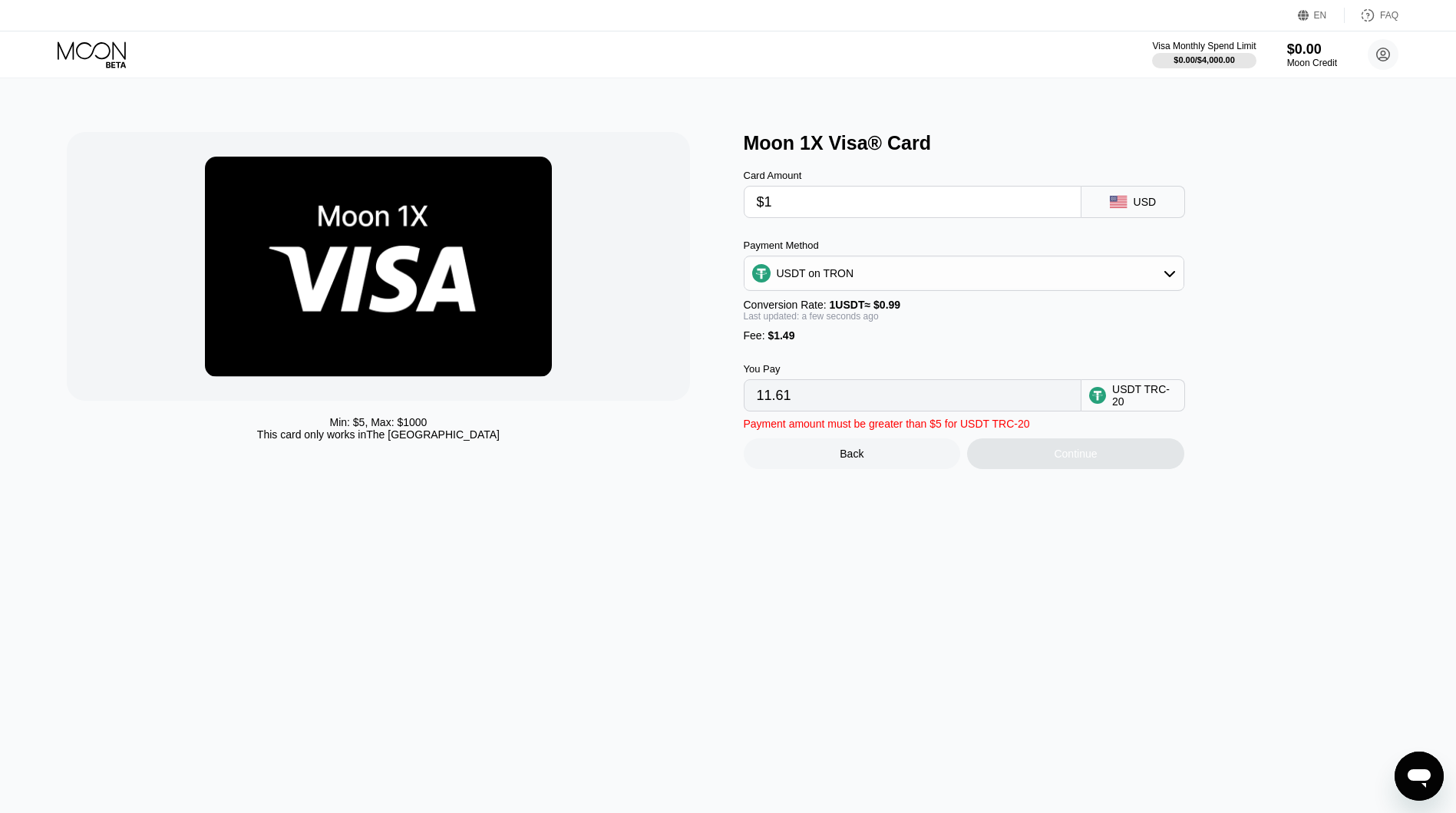
type input "2.52"
type input "0.00"
type input "$5"
type input "6.56"
type input "0.00"
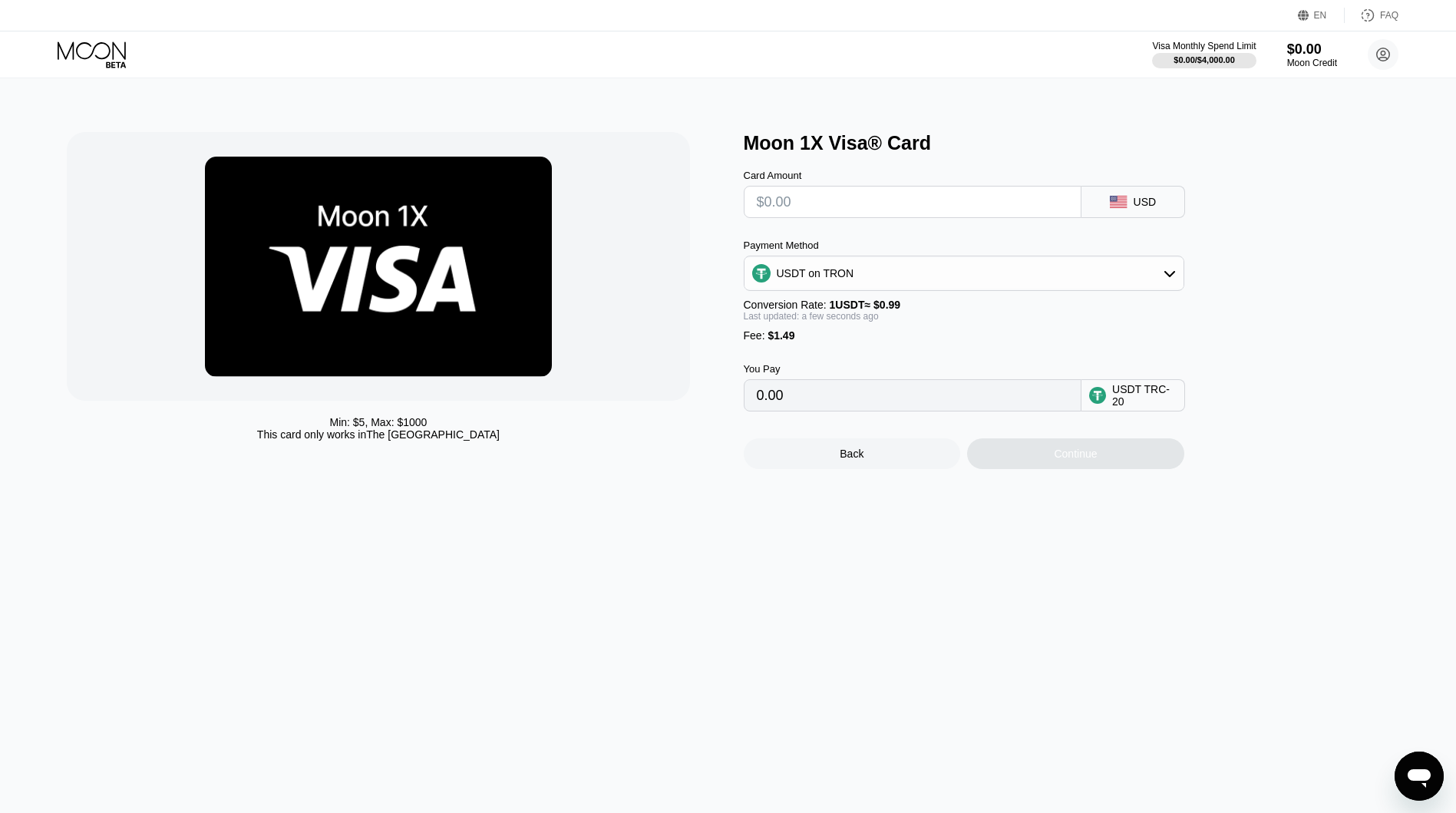
type input "$4"
type input "5.55"
type input "$4.9"
type input "6.45"
type input "$4.99"
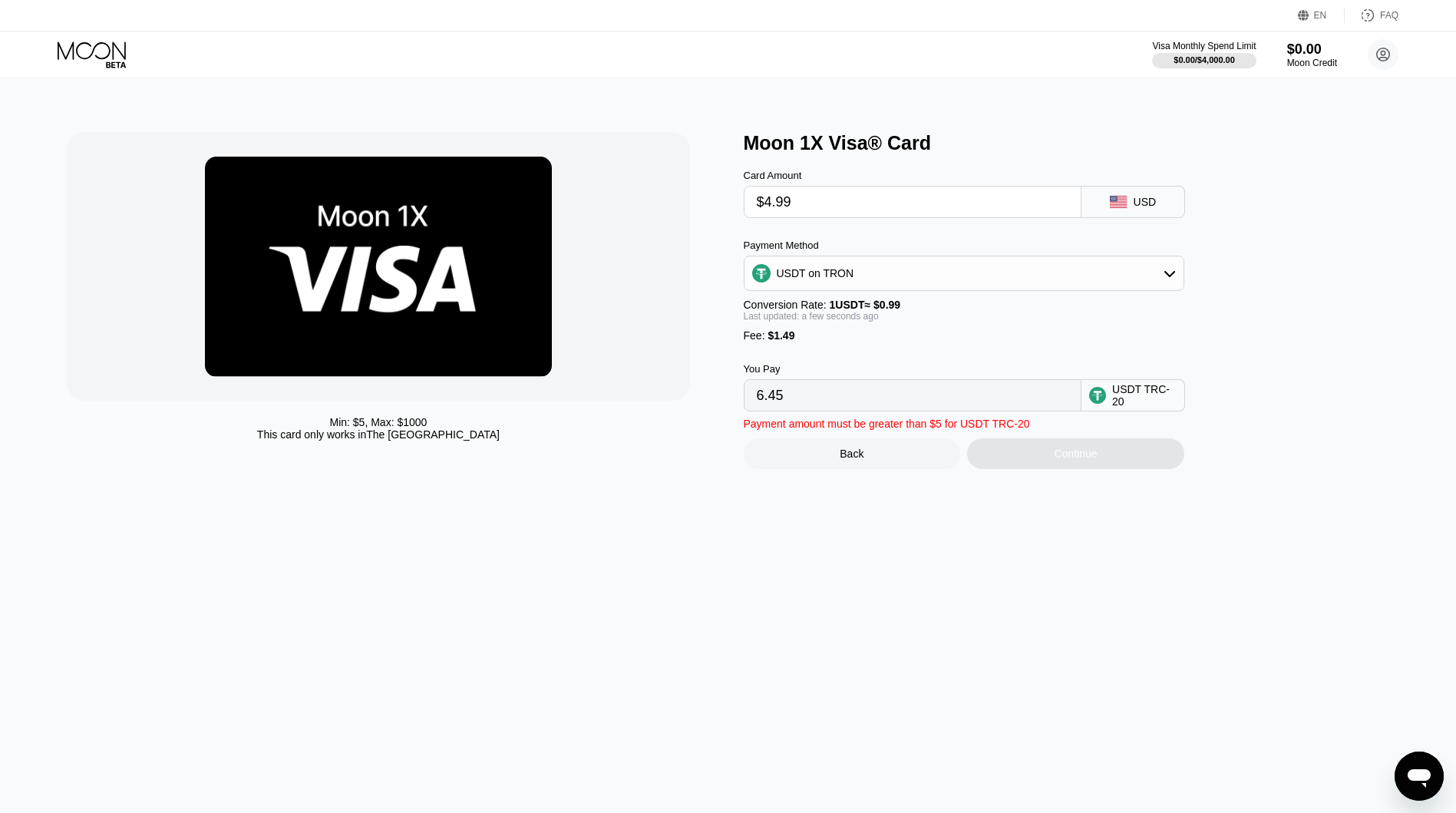
type input "6.55"
type input "$4.9"
type input "6.45"
type input "$4."
type input "5.55"
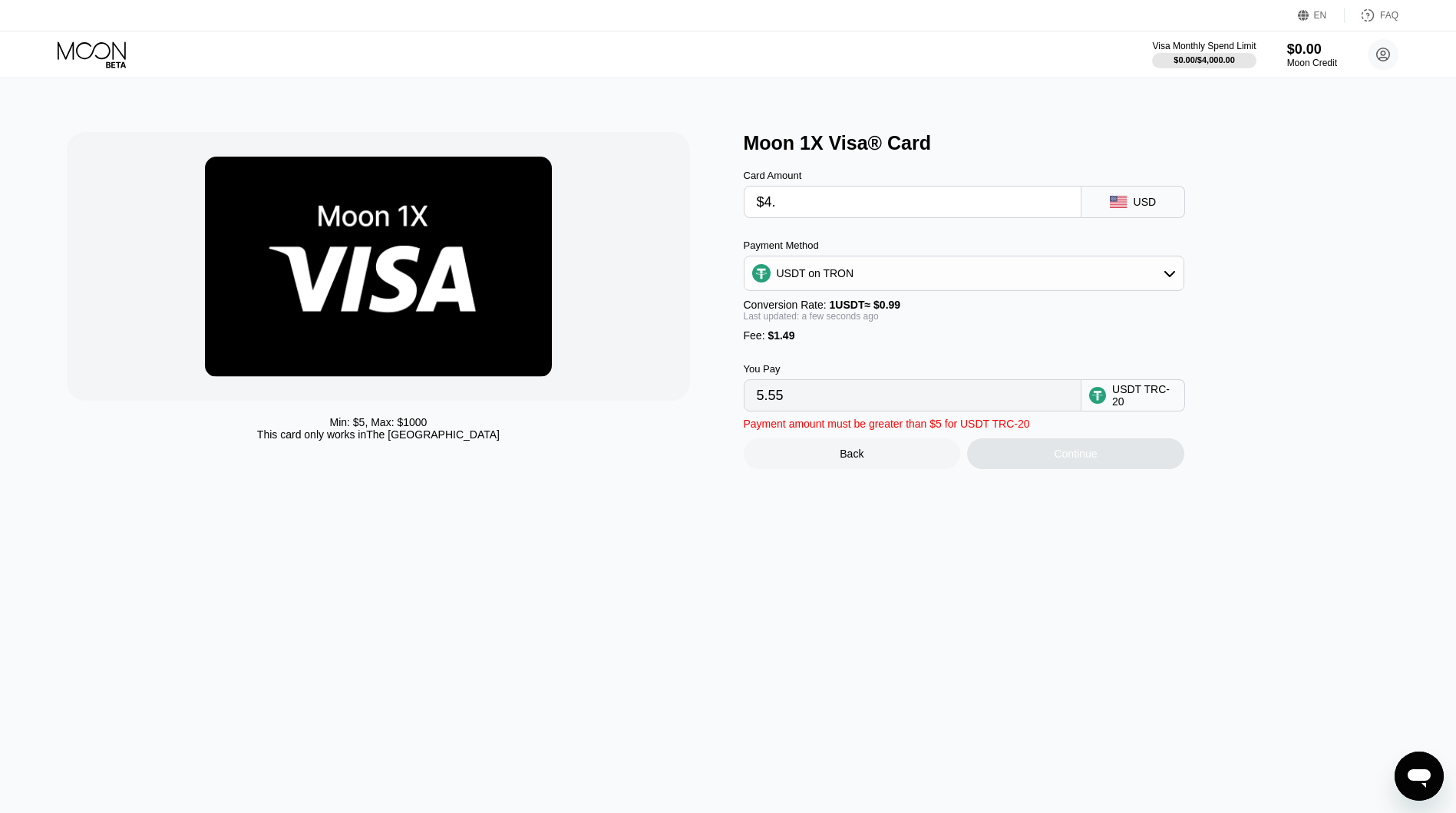
type input "$4"
type input "0.00"
type input "$4"
type input "5.55"
type input "$4.99"
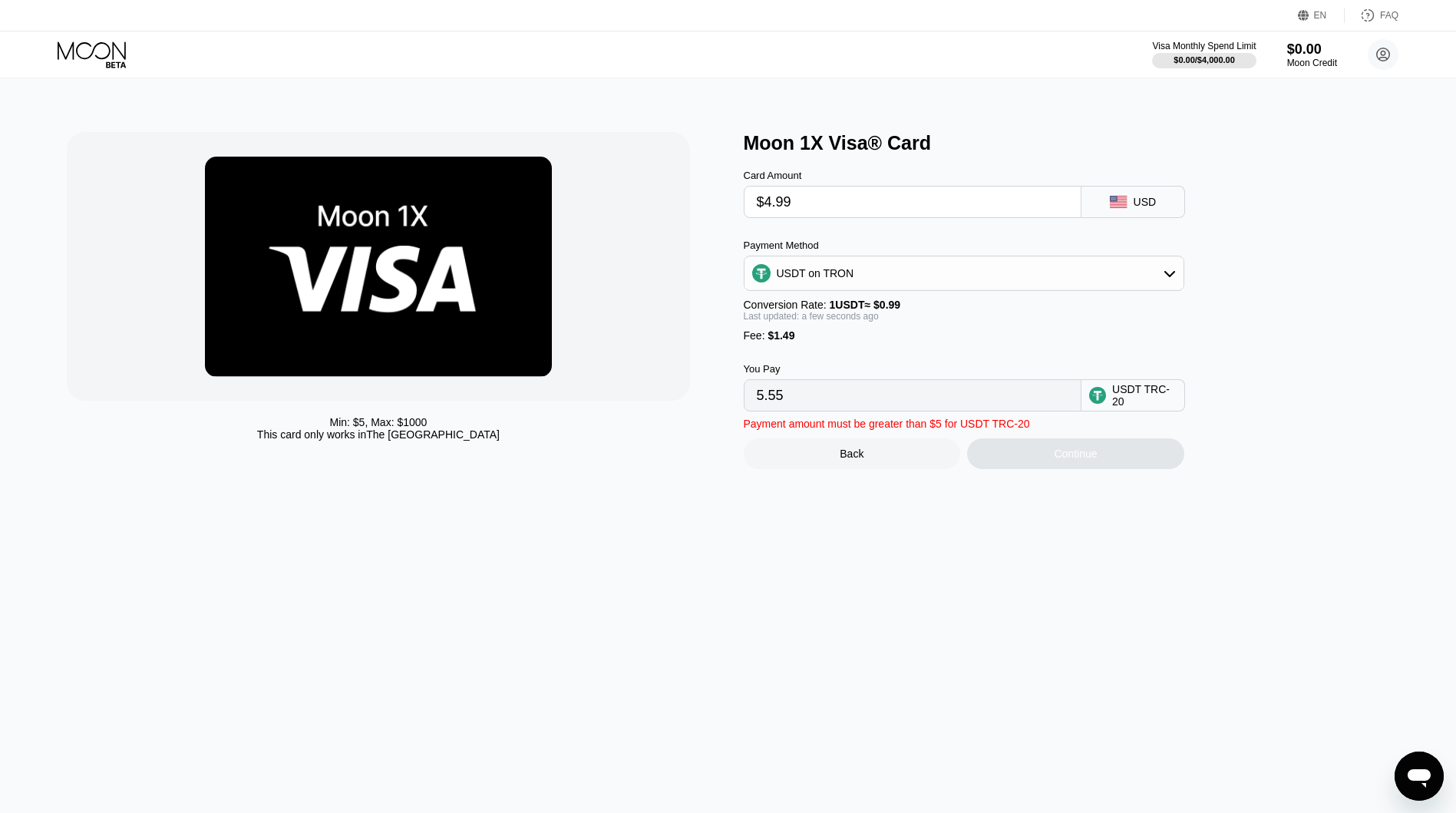
type input "6.55"
type input "$4.9"
type input "6.45"
type input "$4"
type input "0.00"
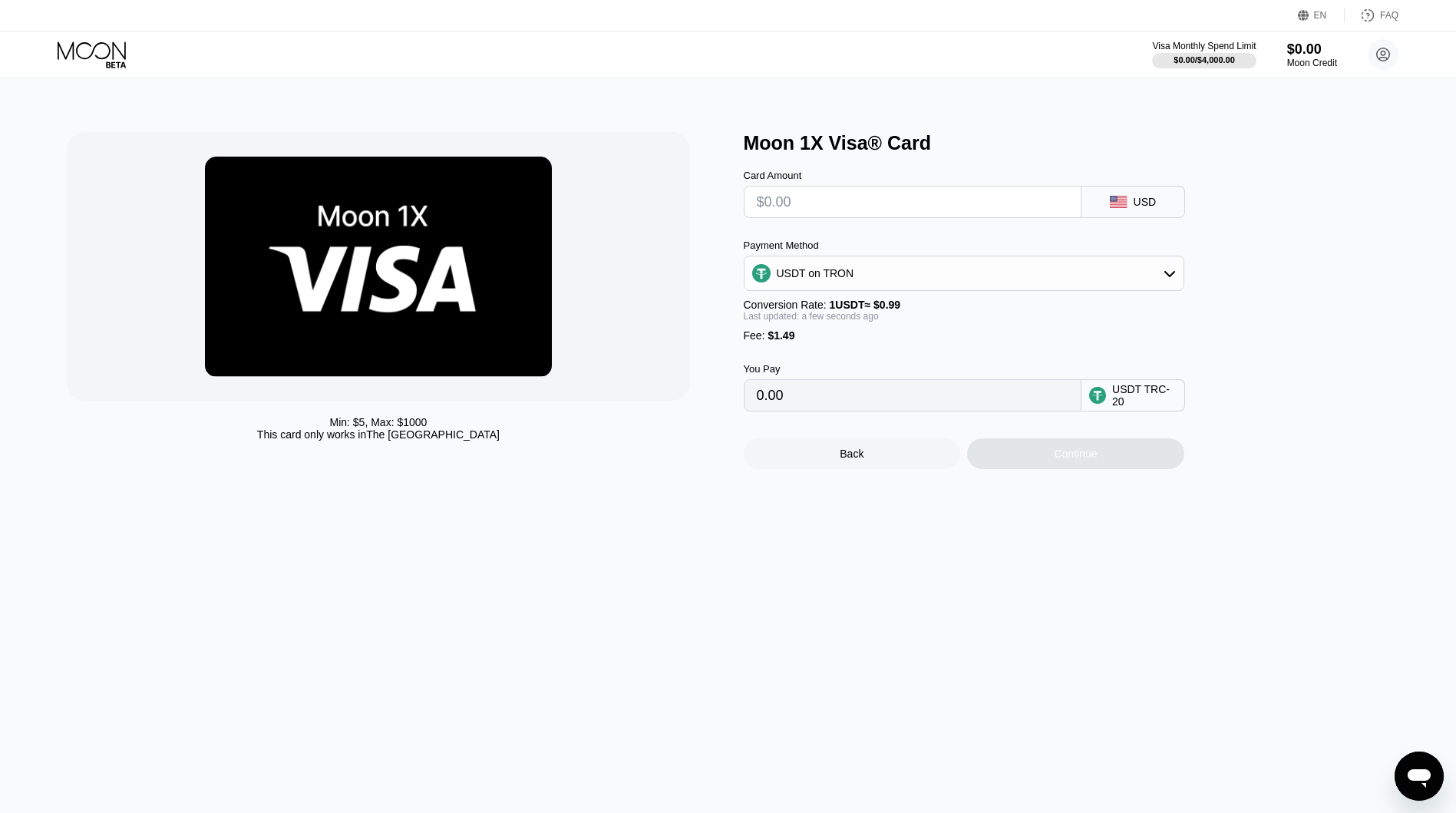
type input "$5"
type input "6.56"
type input "$5"
drag, startPoint x: 821, startPoint y: 403, endPoint x: 808, endPoint y: 404, distance: 13.0
click at [808, 404] on input "6.56" at bounding box center [913, 395] width 312 height 31
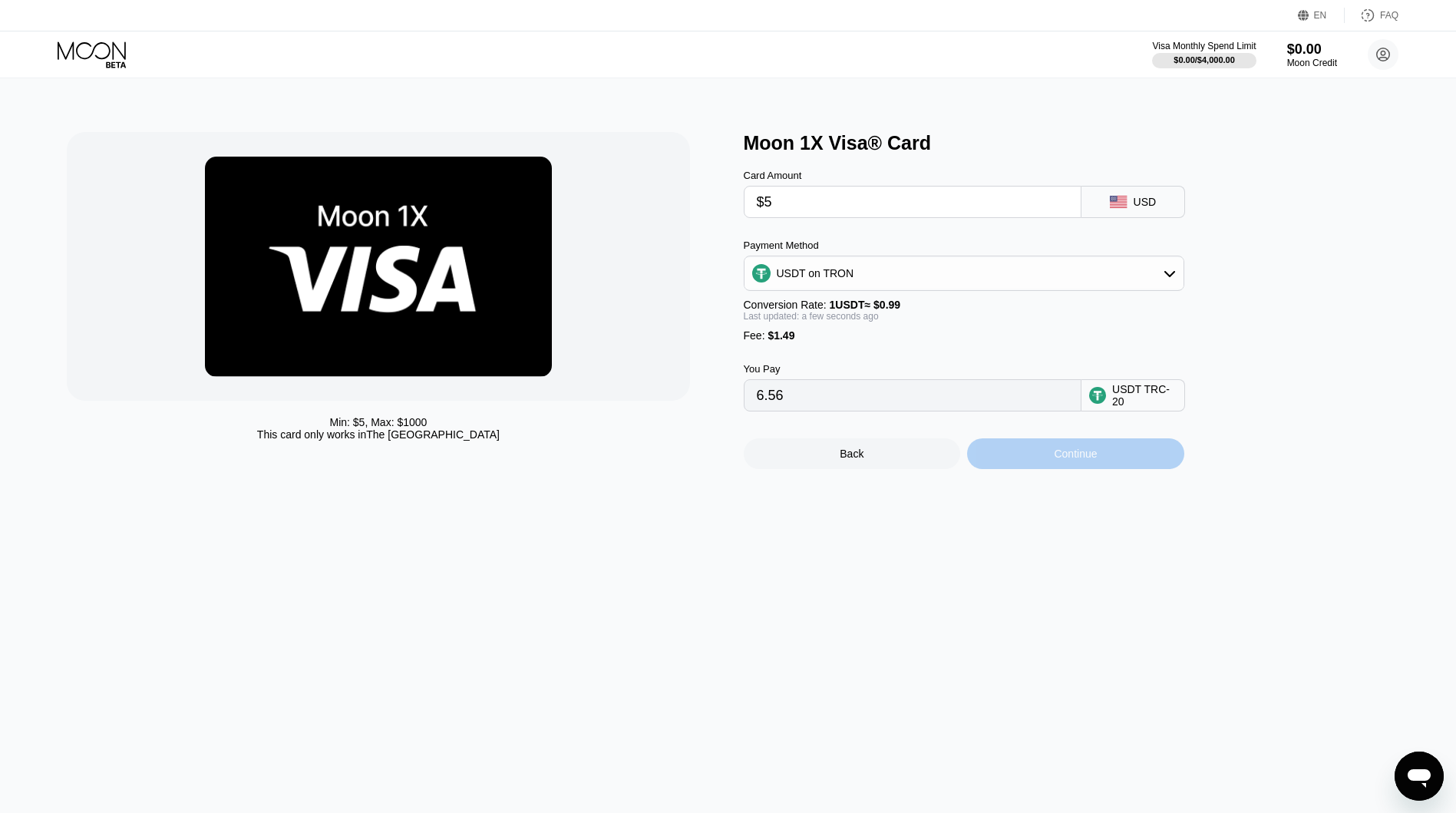
click at [1089, 459] on div "Continue" at bounding box center [1075, 453] width 43 height 13
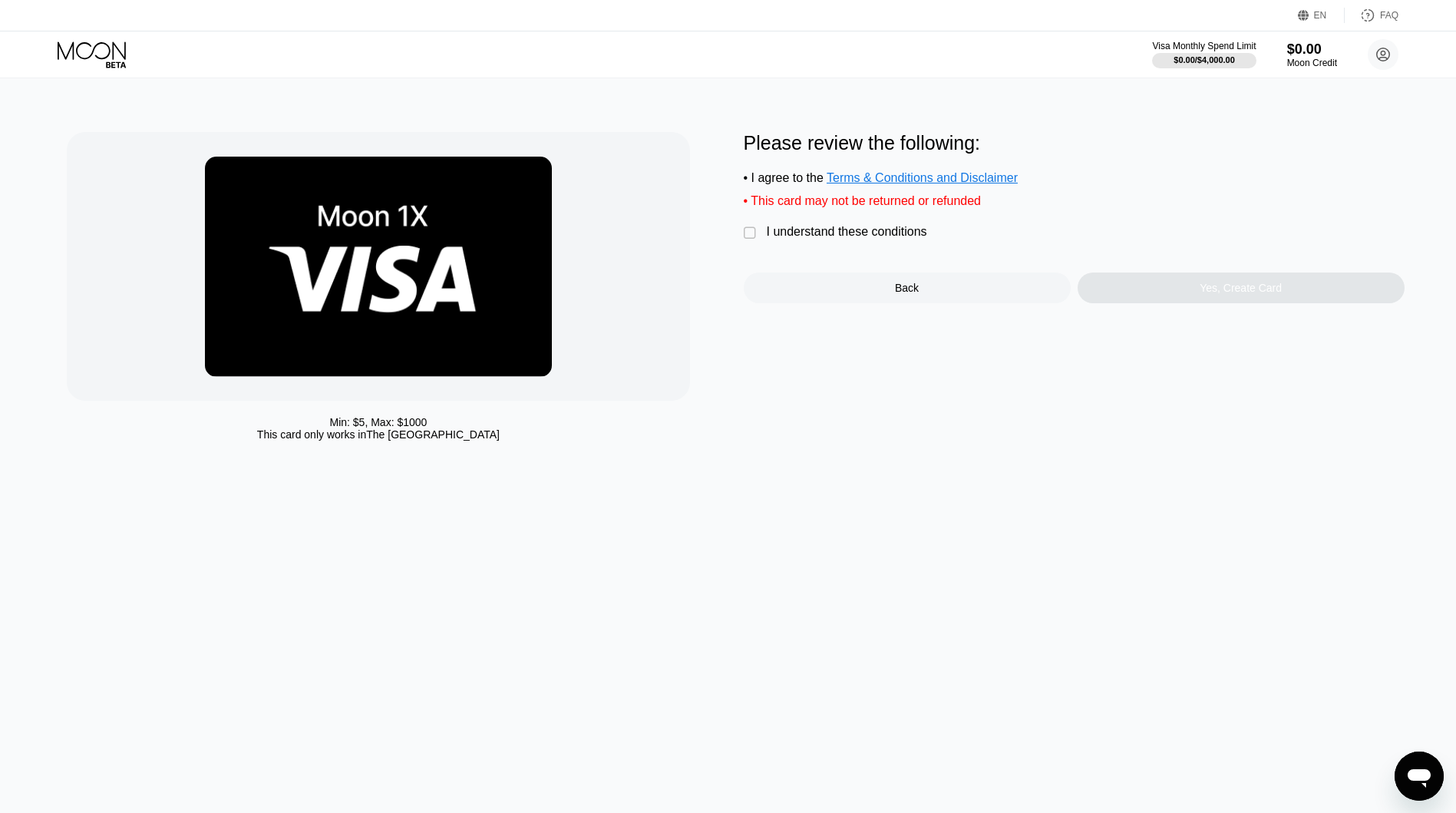
drag, startPoint x: 833, startPoint y: 248, endPoint x: 823, endPoint y: 245, distance: 10.4
drag, startPoint x: 823, startPoint y: 245, endPoint x: 809, endPoint y: 241, distance: 14.6
click at [809, 238] on div "I understand these conditions" at bounding box center [847, 232] width 161 height 14
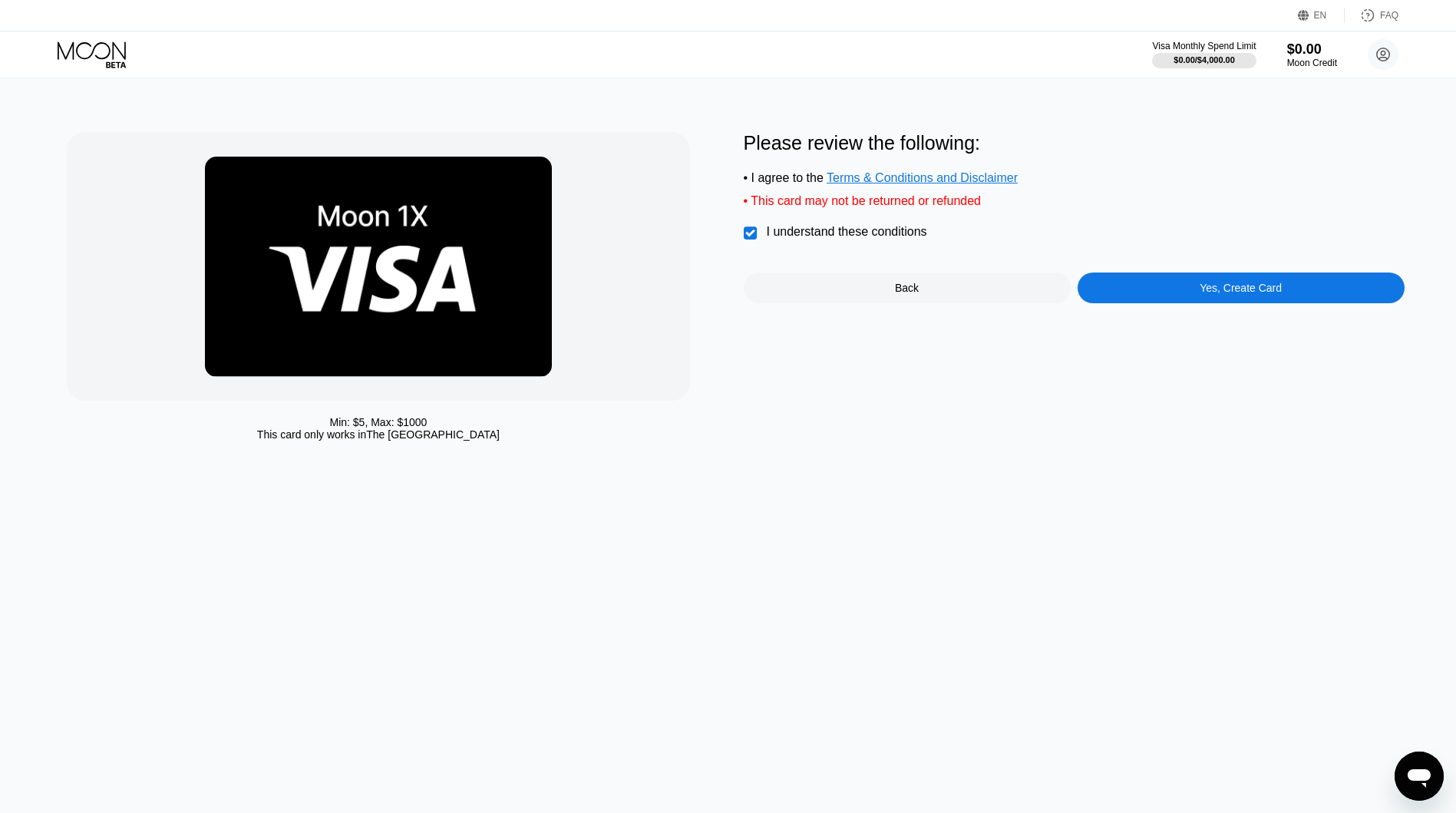
click at [1187, 297] on div "Yes, Create Card" at bounding box center [1241, 288] width 327 height 31
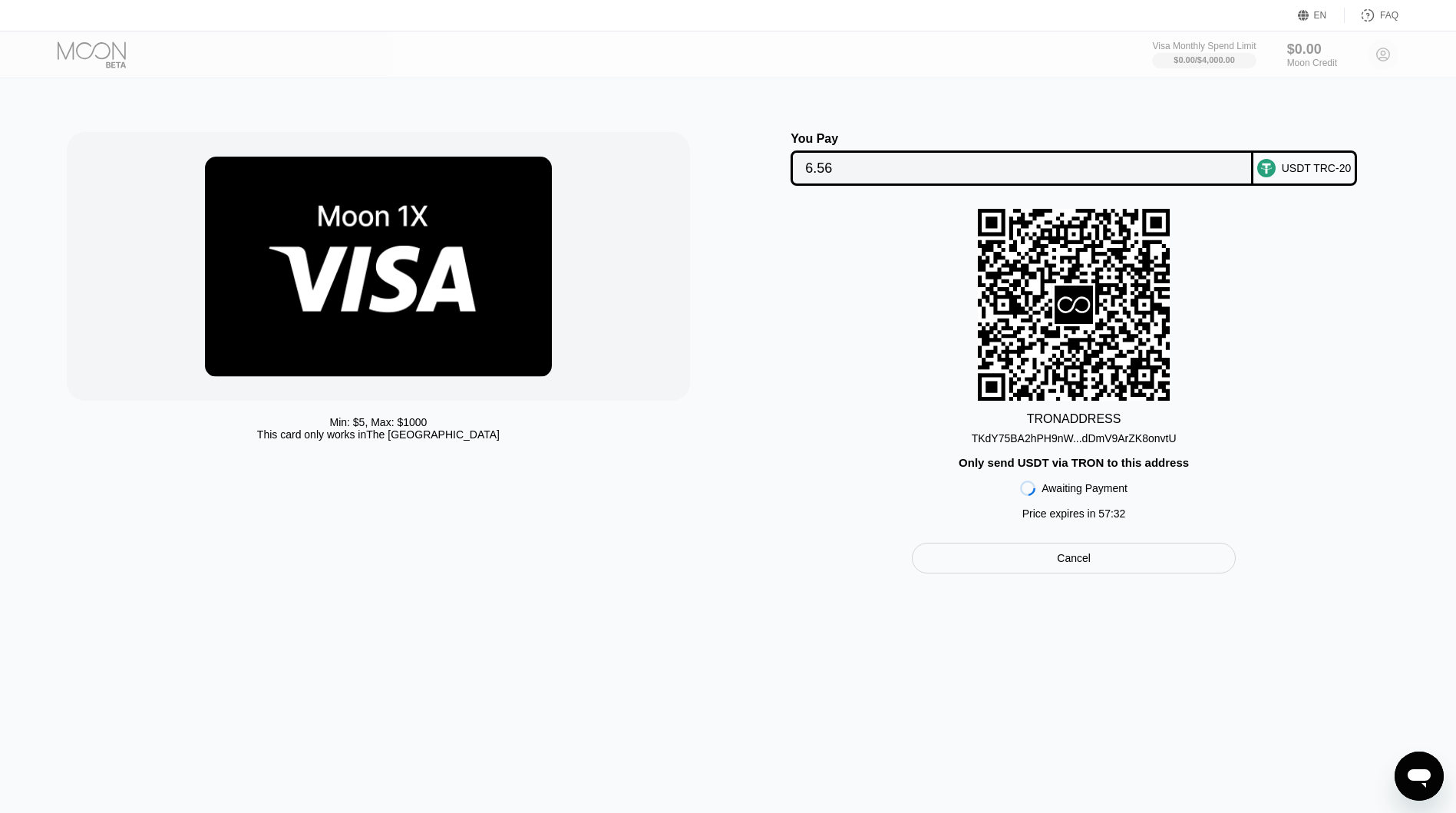
click at [767, 275] on div "TRON ADDRESS TKdY75BA2hPH9nW...dDmV9ArZK8onvtU Only send USDT via TRON to this …" at bounding box center [1074, 367] width 661 height 319
click at [774, 455] on div "TRON ADDRESS TKdY75BA2hPH9nW...dDmV9ArZK8onvtU Only send USDT via TRON to this …" at bounding box center [1074, 367] width 661 height 319
click at [674, 296] on div at bounding box center [378, 266] width 622 height 268
drag, startPoint x: 826, startPoint y: 356, endPoint x: 775, endPoint y: 340, distance: 53.5
click at [775, 340] on div "TRON ADDRESS TKdY75BA2hPH9nW...dDmV9ArZK8onvtU Only send USDT via TRON to this …" at bounding box center [1074, 367] width 661 height 319
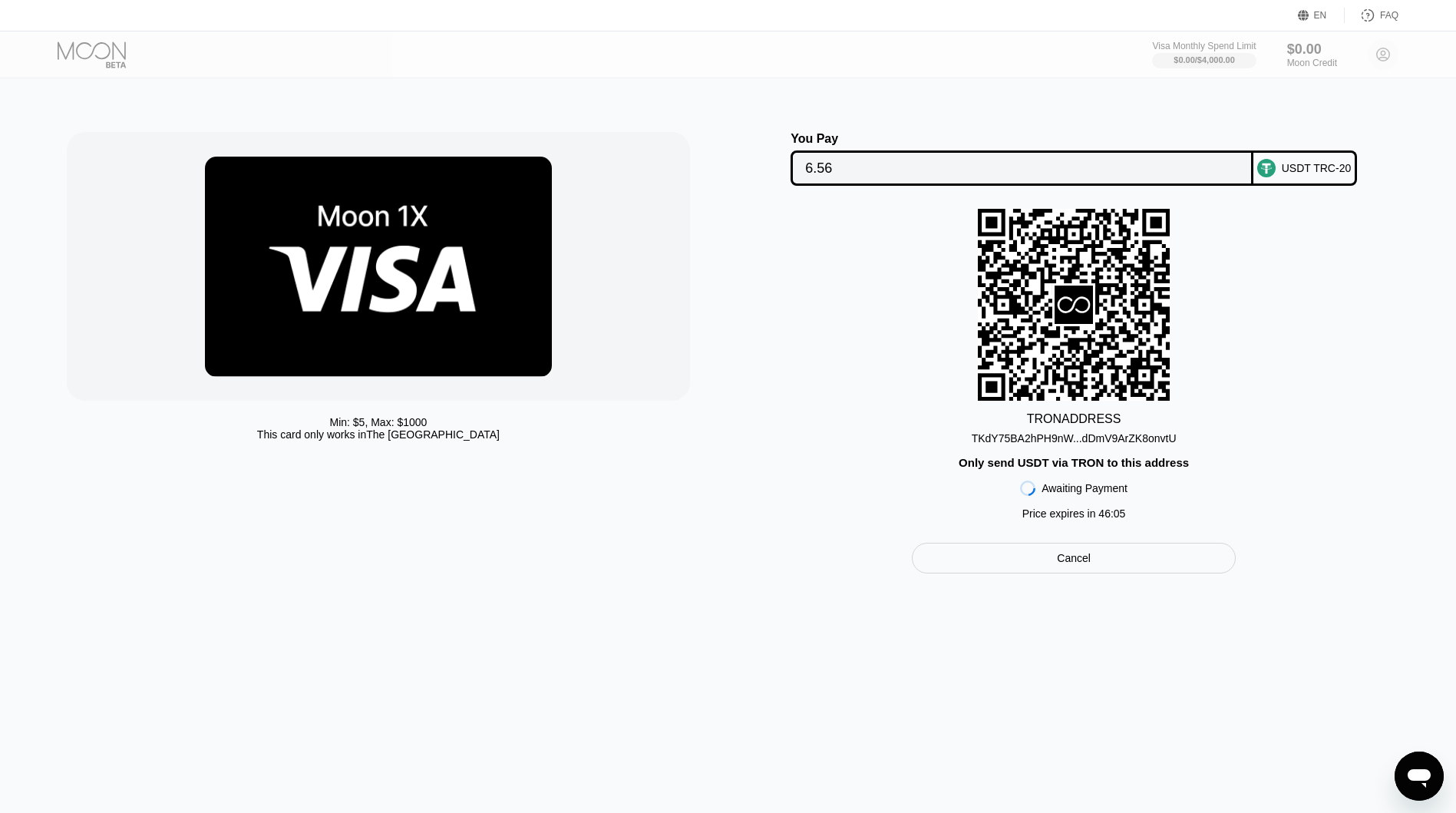
drag, startPoint x: 787, startPoint y: 278, endPoint x: 733, endPoint y: 283, distance: 54.2
click at [733, 283] on div "Min: $ 5 , Max: $ 1000 This card only works in The United States You Pay 6.56 U…" at bounding box center [728, 352] width 1322 height 441
click at [1087, 574] on div "Cancel" at bounding box center [1074, 558] width 324 height 31
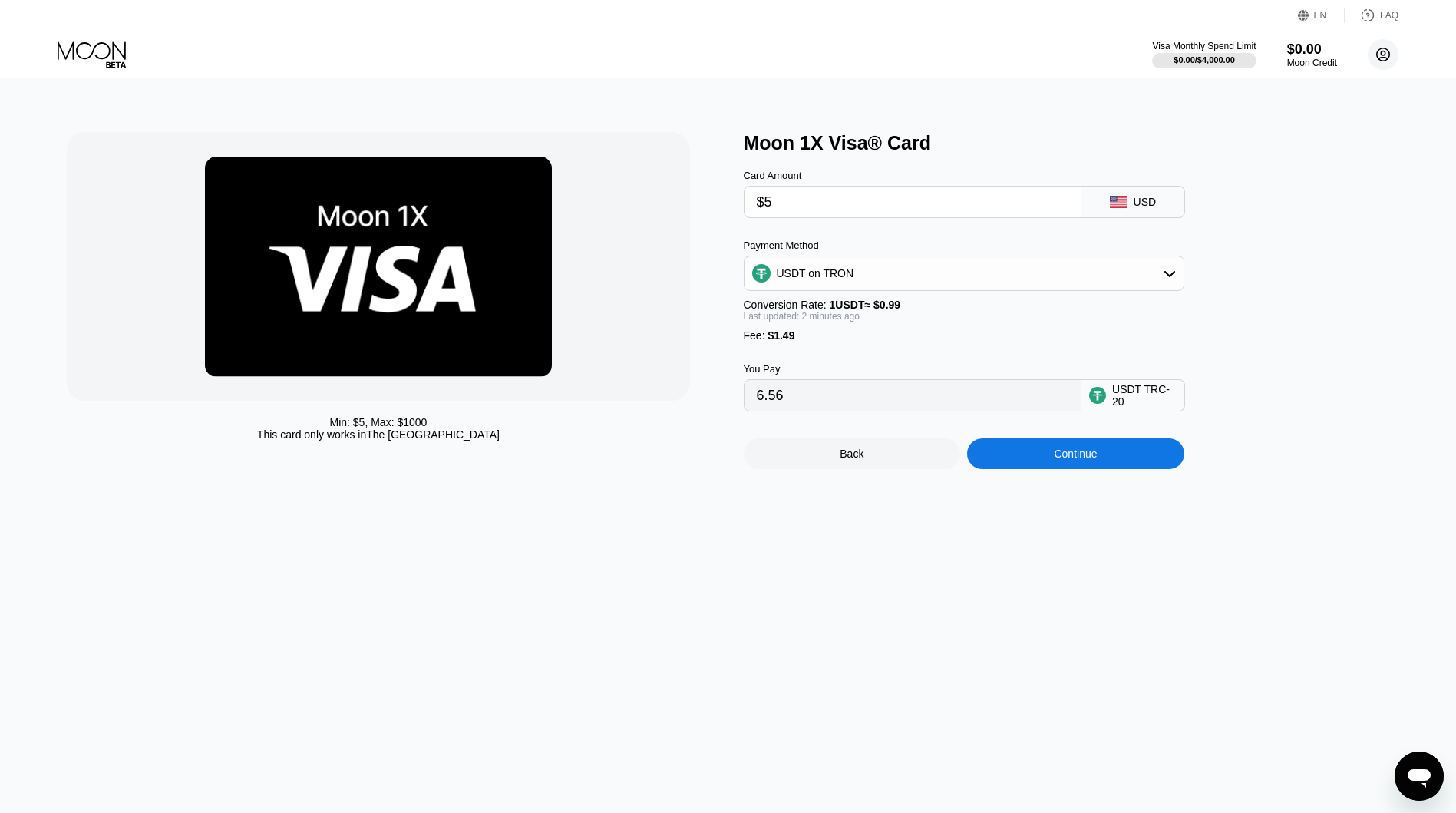
click at [1382, 65] on circle at bounding box center [1383, 54] width 31 height 31
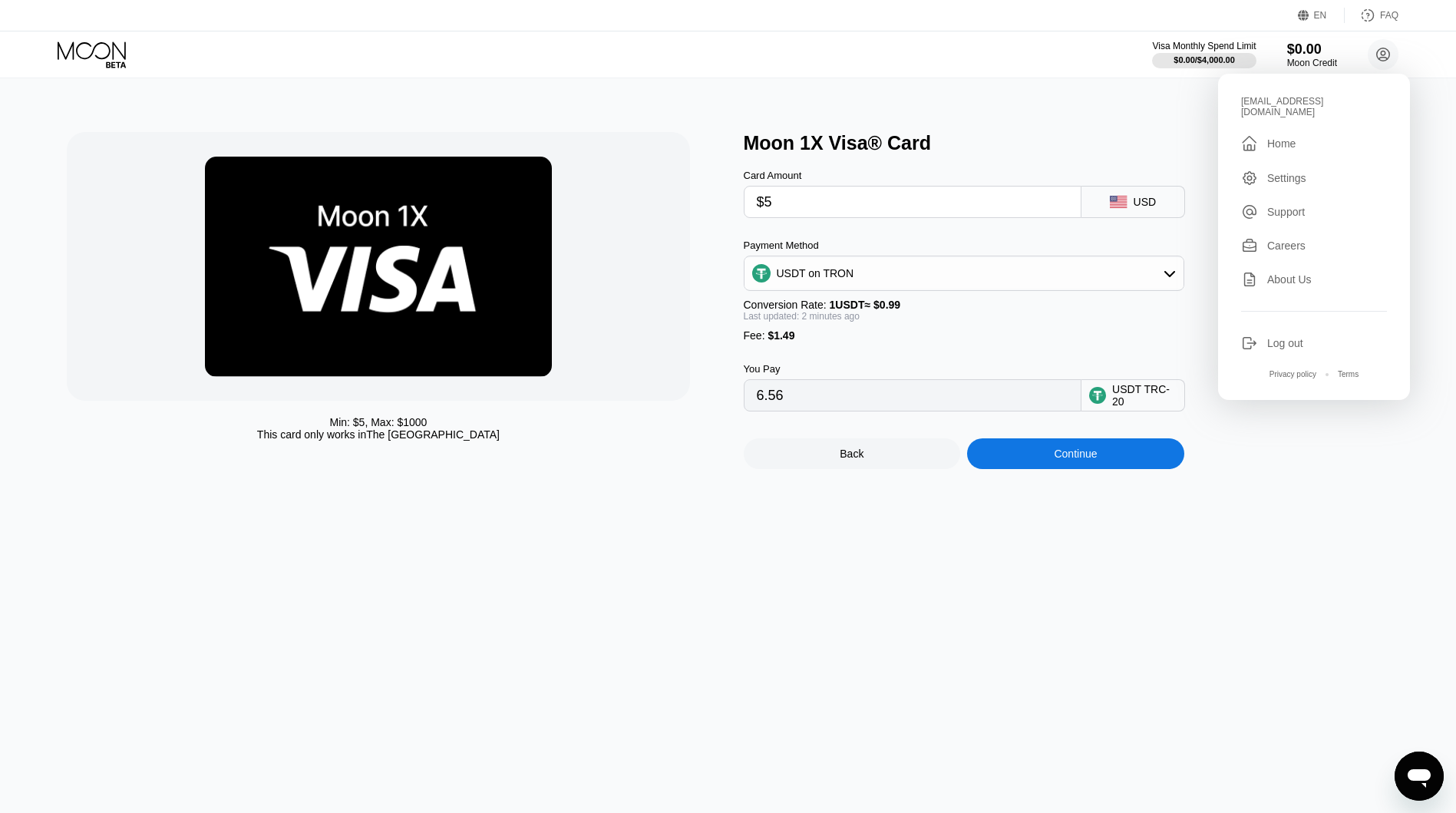
click at [1291, 337] on div "Log out" at bounding box center [1284, 343] width 36 height 13
drag, startPoint x: 191, startPoint y: 13, endPoint x: 161, endPoint y: 13, distance: 30.0
